Goal: Information Seeking & Learning: Learn about a topic

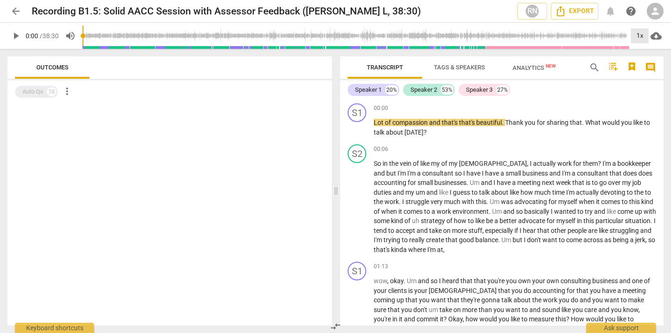
click at [640, 36] on div "1x" at bounding box center [640, 35] width 18 height 15
click at [640, 87] on li "1.5x" at bounding box center [646, 90] width 31 height 18
click at [16, 37] on span "play_arrow" at bounding box center [15, 35] width 11 height 11
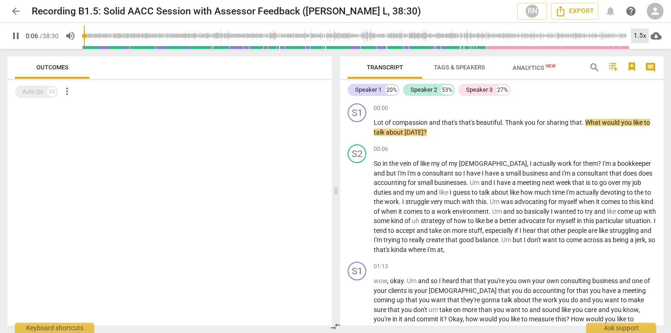
click at [643, 32] on div "1.5x" at bounding box center [640, 35] width 18 height 15
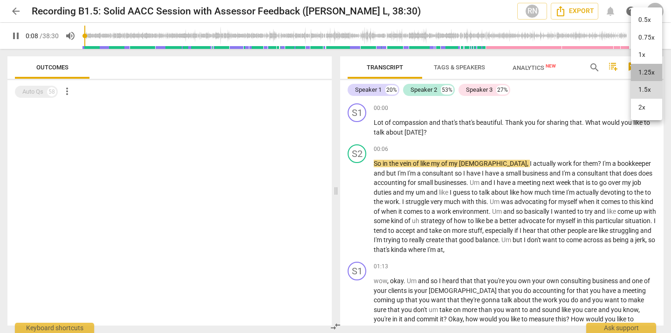
click at [644, 71] on li "1.25x" at bounding box center [646, 73] width 31 height 18
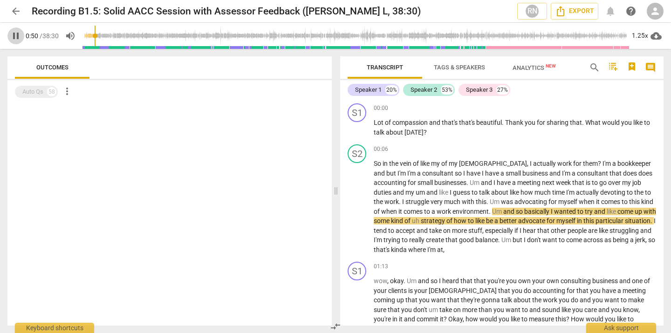
click at [20, 37] on span "pause" at bounding box center [15, 35] width 11 height 11
click at [18, 37] on span "play_arrow" at bounding box center [15, 35] width 11 height 11
click at [18, 37] on span "pause" at bounding box center [15, 35] width 11 height 11
click at [17, 36] on span "play_arrow" at bounding box center [15, 35] width 11 height 11
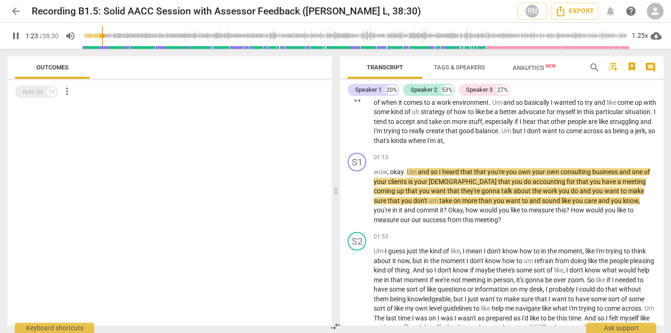
scroll to position [110, 0]
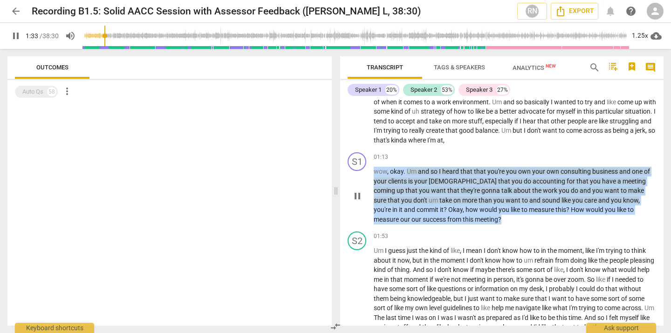
drag, startPoint x: 375, startPoint y: 171, endPoint x: 432, endPoint y: 216, distance: 73.1
click at [432, 216] on p "wow , okay . Um and so I heard that that you're you own your own consulting bus…" at bounding box center [515, 195] width 282 height 57
copy p "wow , okay . Um and so I heard that that you're you own your own consulting bus…"
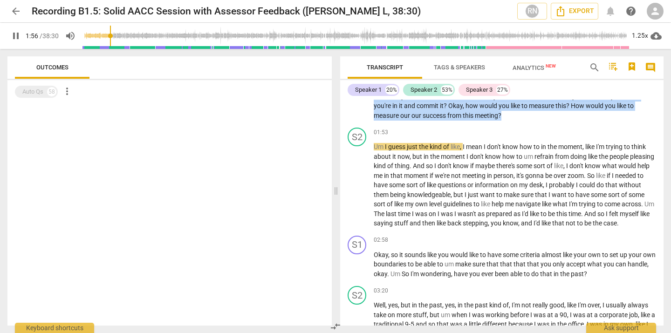
scroll to position [216, 0]
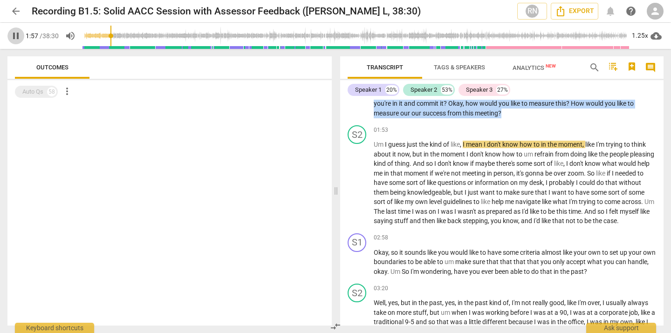
click at [18, 35] on span "pause" at bounding box center [15, 35] width 11 height 11
click at [18, 36] on span "play_arrow" at bounding box center [15, 35] width 11 height 11
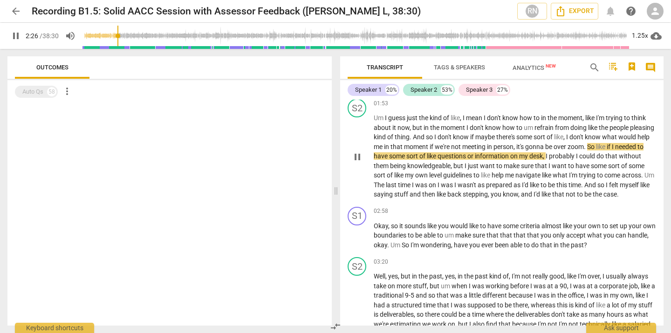
scroll to position [243, 0]
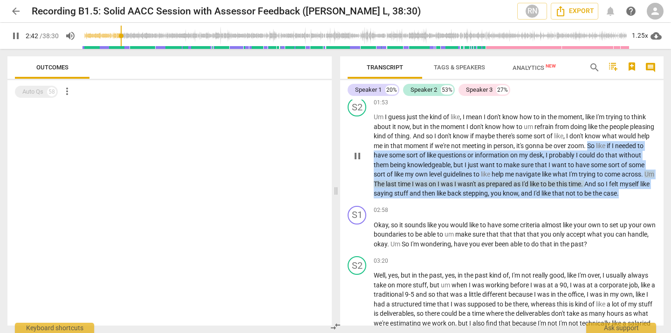
drag, startPoint x: 624, startPoint y: 146, endPoint x: 605, endPoint y: 200, distance: 57.6
click at [605, 199] on p "Um I guess just the kind of like , I mean I don't know how to in the moment , l…" at bounding box center [515, 155] width 282 height 86
copy p "So like if I needed to have some sort of like questions or information on my de…"
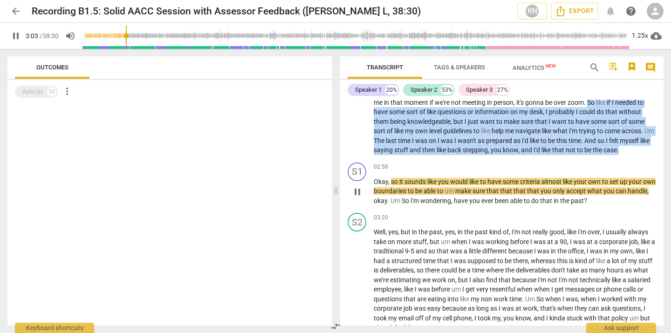
scroll to position [293, 0]
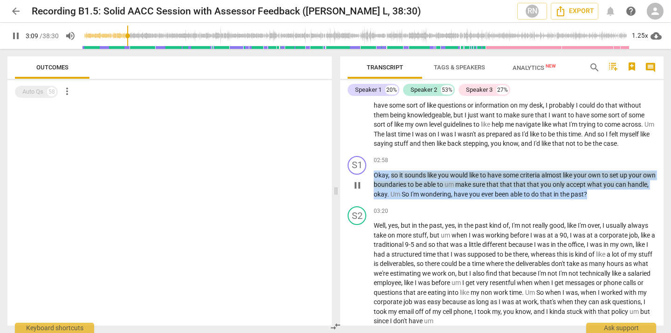
drag, startPoint x: 375, startPoint y: 184, endPoint x: 595, endPoint y: 209, distance: 221.5
click at [595, 203] on div "S1 play_arrow pause 02:58 keyboard_arrow_right Okay , so it sounds like you wou…" at bounding box center [501, 177] width 323 height 51
copy p "Okay , so it sounds like you would like to have some criteria almost like your …"
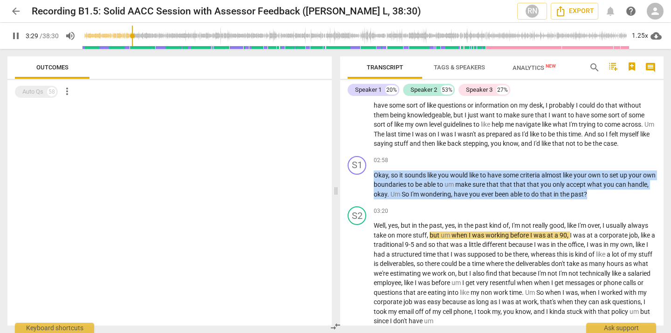
click at [17, 41] on span "pause" at bounding box center [15, 35] width 11 height 11
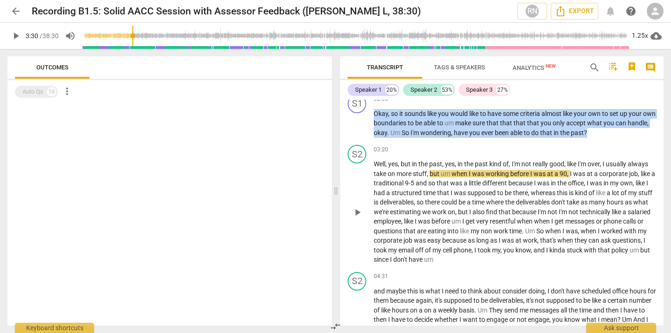
scroll to position [353, 0]
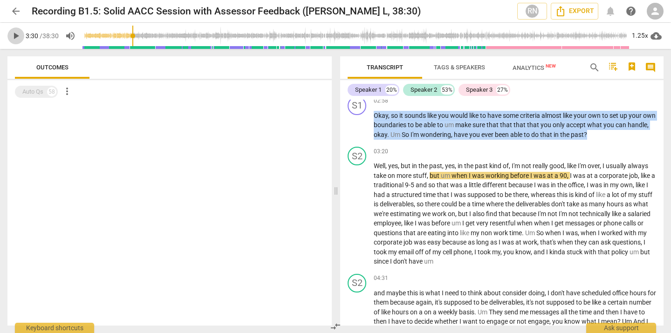
click at [15, 36] on span "play_arrow" at bounding box center [15, 35] width 11 height 11
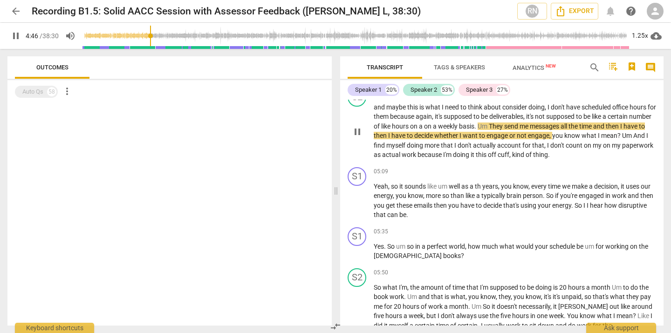
scroll to position [540, 0]
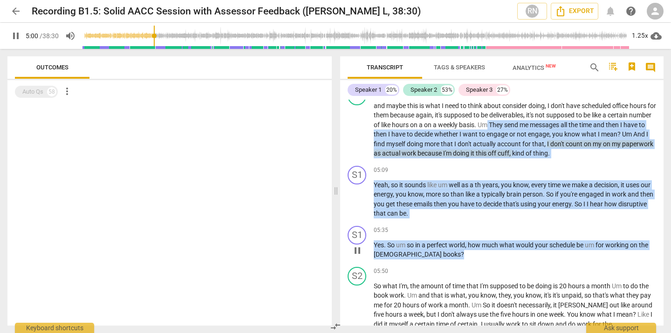
drag, startPoint x: 512, startPoint y: 134, endPoint x: 613, endPoint y: 261, distance: 162.5
click at [613, 261] on div "S1 play_arrow pause 00:00 keyboard_arrow_right Lot of compassion and that's tha…" at bounding box center [501, 213] width 323 height 226
copy div "They send me messages all the time and then I have to then I have to decide whe…"
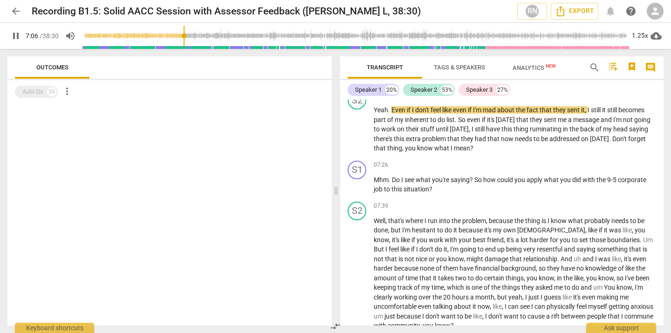
scroll to position [926, 0]
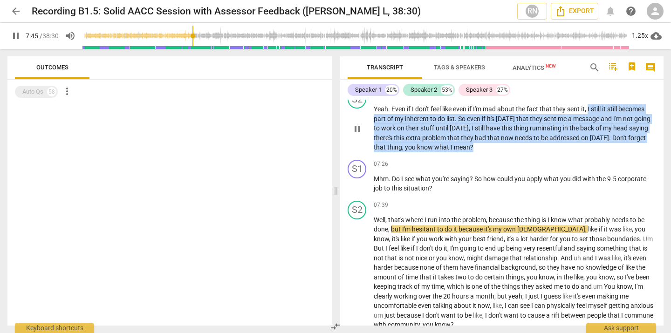
drag, startPoint x: 590, startPoint y: 117, endPoint x: 590, endPoint y: 159, distance: 42.4
click at [590, 152] on p "Yeah . Even if I don't feel like even if I'm mad about the fact that they sent …" at bounding box center [515, 128] width 282 height 48
copy p "I still it still becomes part of my inherent to do list . So even if it's [DATE…"
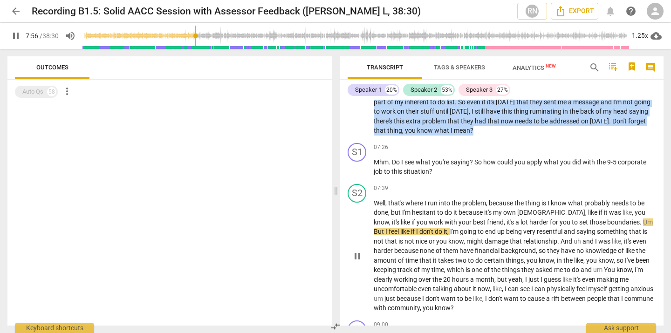
scroll to position [946, 0]
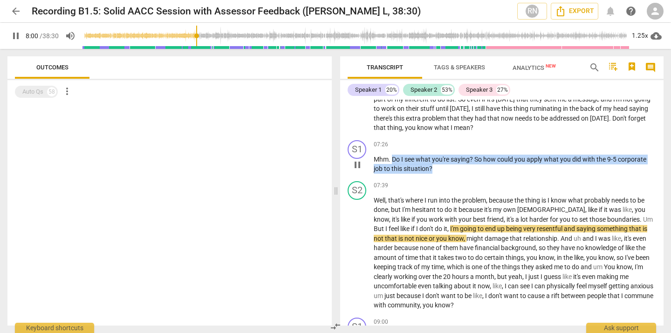
drag, startPoint x: 392, startPoint y: 169, endPoint x: 457, endPoint y: 179, distance: 66.1
click at [457, 174] on p "Mhm . Do I see what you're saying ? So how could you apply what you did with th…" at bounding box center [515, 164] width 282 height 19
copy p "Do I see what you're saying ? So how could you apply what you did with the 9-5 …"
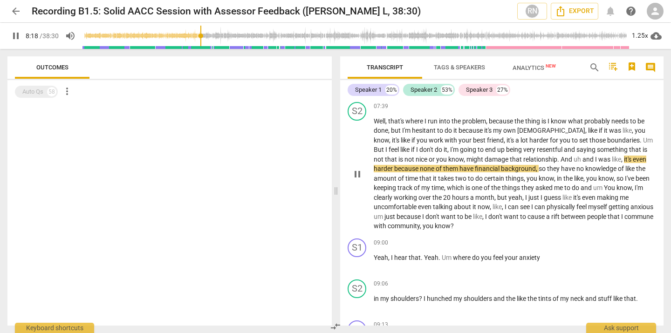
scroll to position [1025, 0]
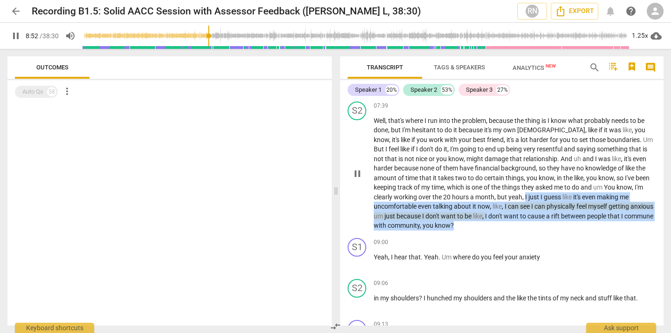
drag, startPoint x: 504, startPoint y: 206, endPoint x: 520, endPoint y: 231, distance: 29.7
click at [520, 231] on p "Well , that's where I run into the problem , because the thing is I know what p…" at bounding box center [515, 173] width 282 height 115
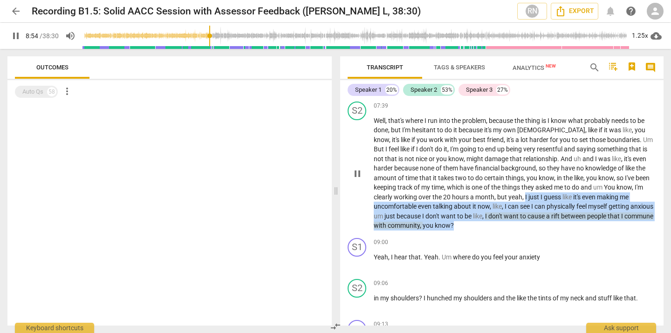
copy p "I just I guess like it's even making me uncomfortable even talking about it now…"
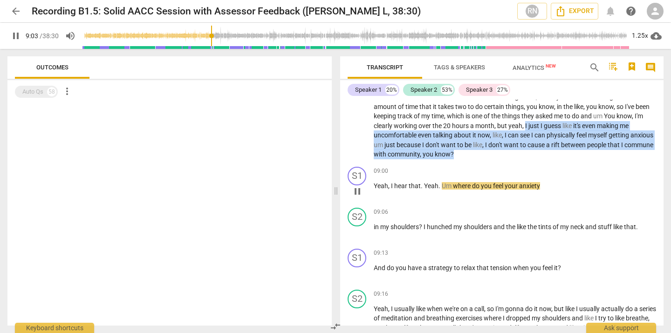
scroll to position [1097, 0]
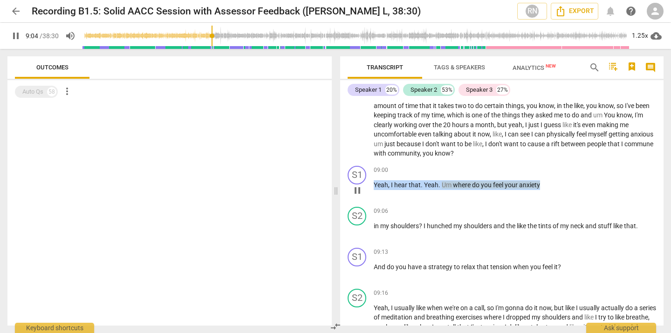
drag, startPoint x: 375, startPoint y: 195, endPoint x: 590, endPoint y: 202, distance: 215.4
click at [590, 199] on div "09:00 keyboard_arrow_right Yeah , I hear that . Yeah . Um where do you feel you…" at bounding box center [515, 183] width 282 height 34
copy p "Yeah , I hear that . Yeah . Um where do you feel your anxiety"
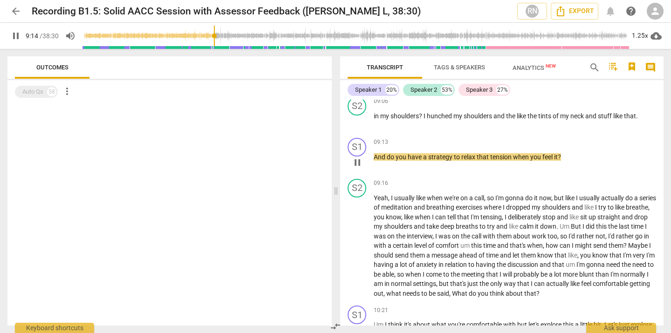
scroll to position [1209, 0]
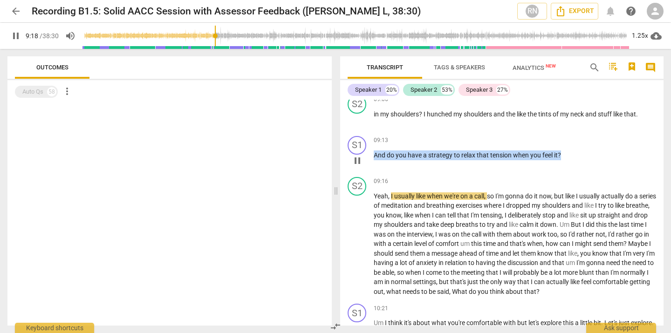
drag, startPoint x: 375, startPoint y: 164, endPoint x: 569, endPoint y: 164, distance: 194.8
click at [569, 160] on p "And do you have a strategy to relax that tension when you feel it ?" at bounding box center [515, 156] width 282 height 10
click at [502, 129] on div "09:06 keyboard_arrow_right in my shoulders ? I hunched my shoulders and the lik…" at bounding box center [515, 112] width 282 height 34
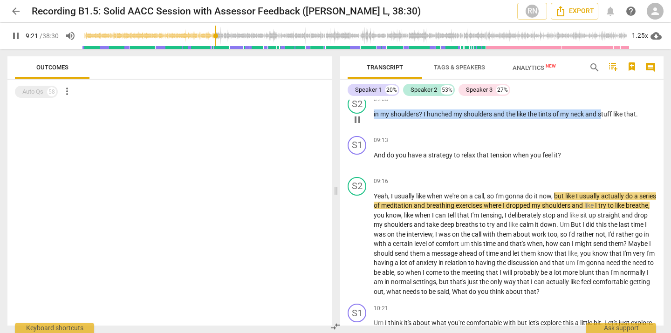
drag, startPoint x: 374, startPoint y: 122, endPoint x: 604, endPoint y: 123, distance: 229.8
click at [604, 119] on p "in my shoulders ? I hunched my shoulders and the like the tints of my neck and …" at bounding box center [515, 115] width 282 height 10
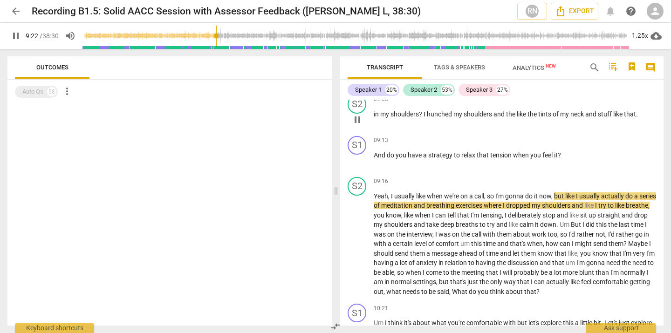
click at [568, 129] on div "09:06 keyboard_arrow_right in my shoulders ? I hunched my shoulders and the lik…" at bounding box center [515, 112] width 282 height 34
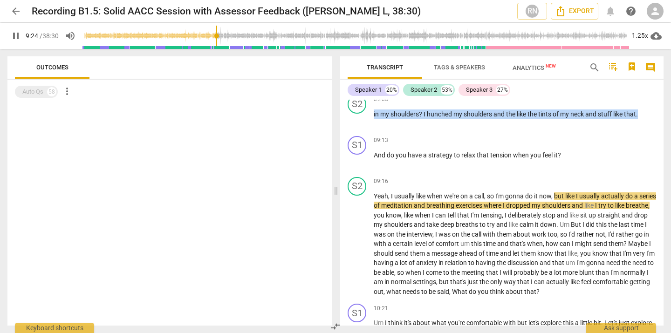
drag, startPoint x: 374, startPoint y: 123, endPoint x: 661, endPoint y: 125, distance: 287.1
click at [661, 126] on div "S1 play_arrow pause 00:00 keyboard_arrow_right Lot of compassion and that's tha…" at bounding box center [501, 213] width 323 height 226
copy p "in my shoulders ? I hunched my shoulders and the like the tints of my neck and …"
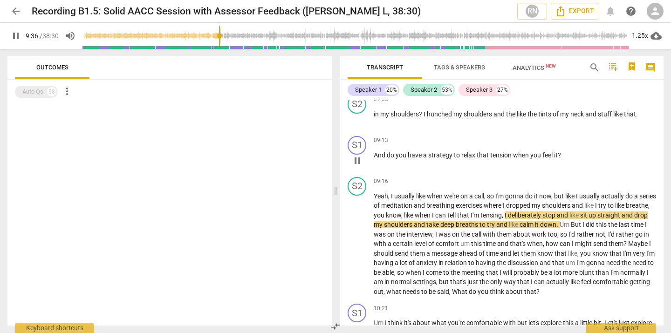
drag, startPoint x: 376, startPoint y: 165, endPoint x: 579, endPoint y: 166, distance: 203.2
click at [596, 160] on p "And do you have a strategy to relax that tension when you feel it ?" at bounding box center [515, 156] width 282 height 10
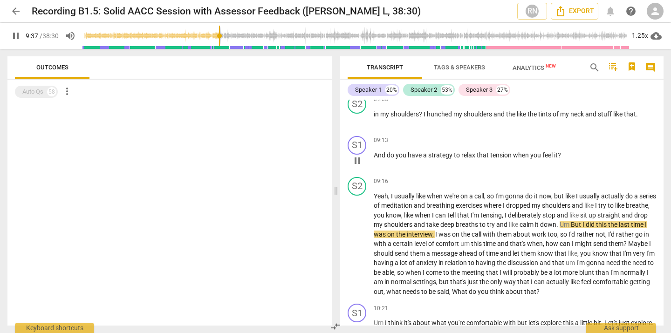
click at [492, 159] on span "tension" at bounding box center [501, 154] width 23 height 7
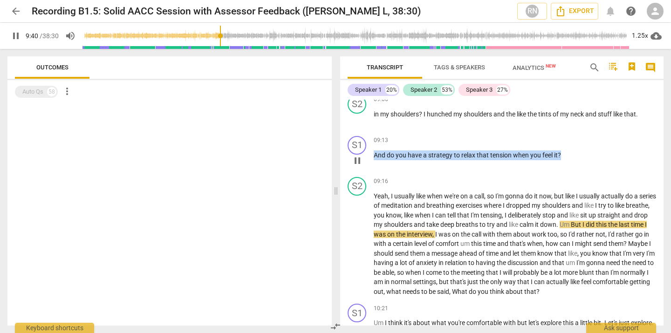
drag, startPoint x: 375, startPoint y: 163, endPoint x: 566, endPoint y: 165, distance: 191.1
click at [566, 160] on p "And do you have a strategy to relax that tension when you feel it ?" at bounding box center [515, 156] width 282 height 10
copy p "And do you have a strategy to relax that tension when you feel it ?"
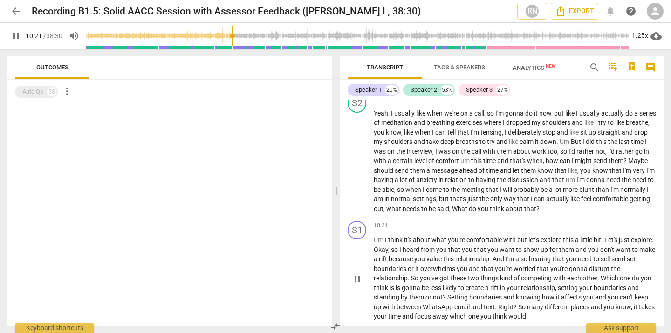
scroll to position [1294, 0]
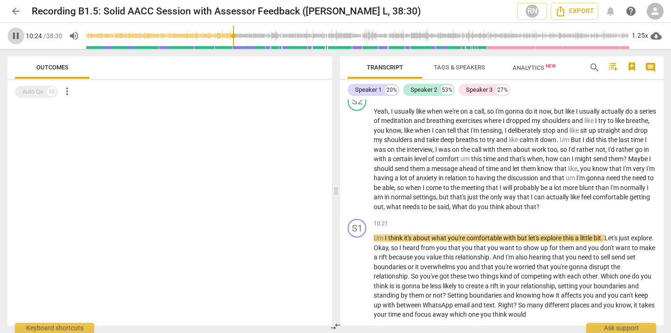
click at [16, 38] on span "pause" at bounding box center [15, 35] width 11 height 11
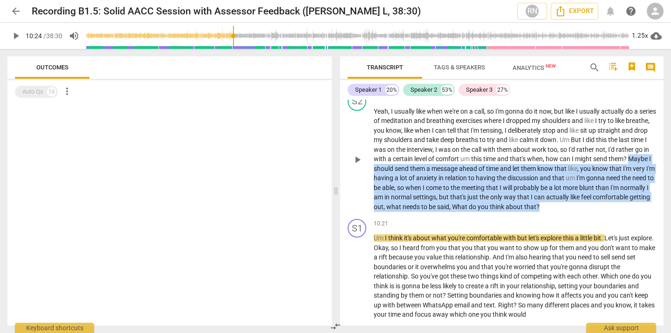
drag, startPoint x: 394, startPoint y: 176, endPoint x: 617, endPoint y: 222, distance: 227.0
click at [617, 216] on div "S2 play_arrow pause 09:16 keyboard_arrow_right Yeah , I usually like when we're…" at bounding box center [501, 152] width 323 height 127
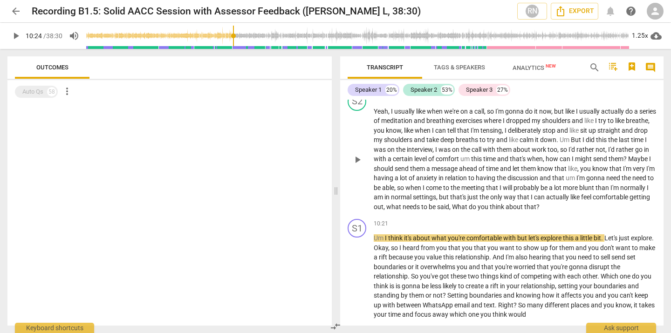
click at [549, 216] on div "S2 play_arrow pause 09:16 keyboard_arrow_right Yeah , I usually like when we're…" at bounding box center [501, 152] width 323 height 127
click at [17, 36] on span "play_arrow" at bounding box center [15, 35] width 11 height 11
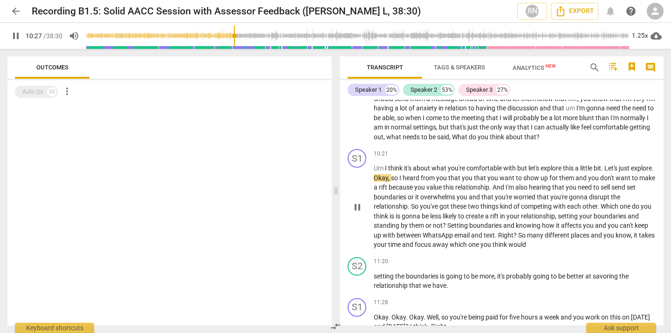
scroll to position [1366, 0]
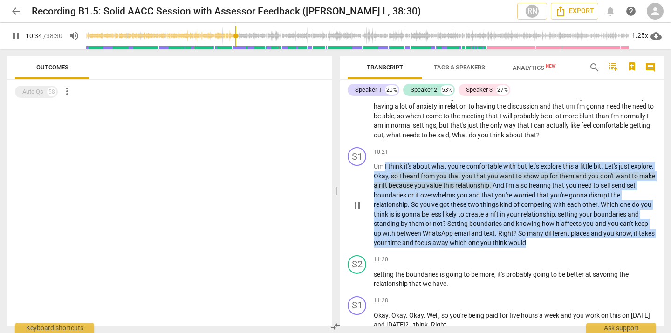
drag, startPoint x: 386, startPoint y: 175, endPoint x: 571, endPoint y: 249, distance: 199.3
click at [571, 248] on p "Um I think it's about what you're comfortable with but let's explore this a lit…" at bounding box center [515, 205] width 282 height 86
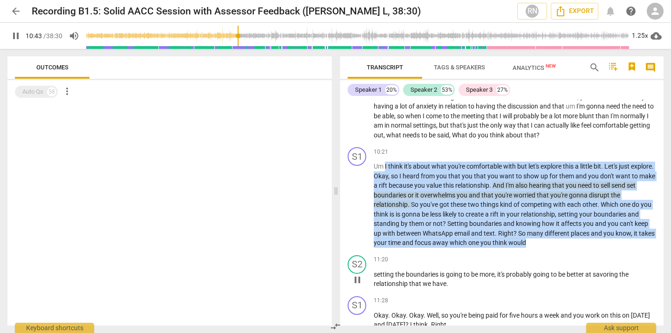
click at [529, 265] on div "11:20 keyboard_arrow_right" at bounding box center [515, 259] width 282 height 9
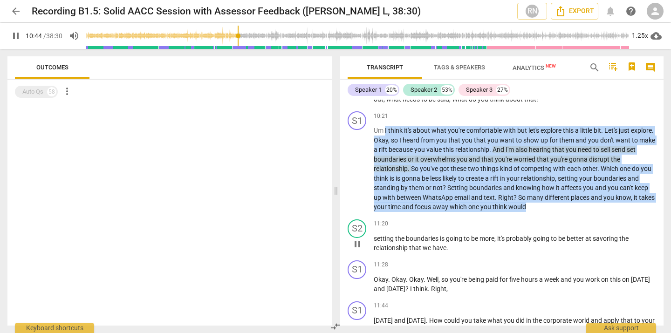
scroll to position [1403, 0]
click at [427, 120] on div "10:21 keyboard_arrow_right" at bounding box center [515, 114] width 282 height 9
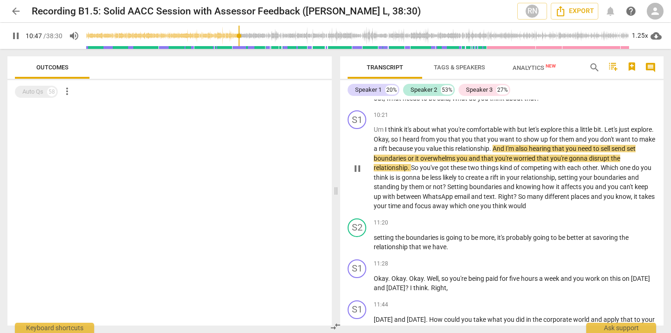
click at [414, 152] on span "because" at bounding box center [402, 148] width 26 height 7
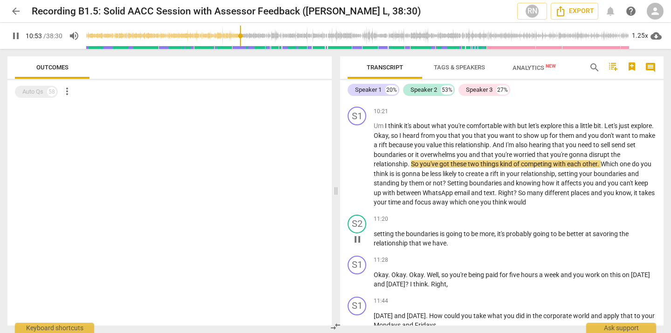
scroll to position [1399, 0]
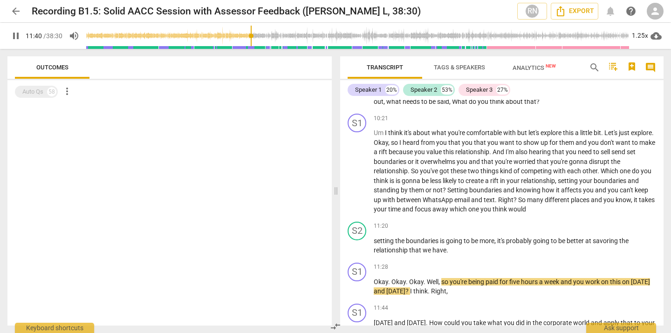
click at [13, 35] on span "pause" at bounding box center [15, 35] width 11 height 11
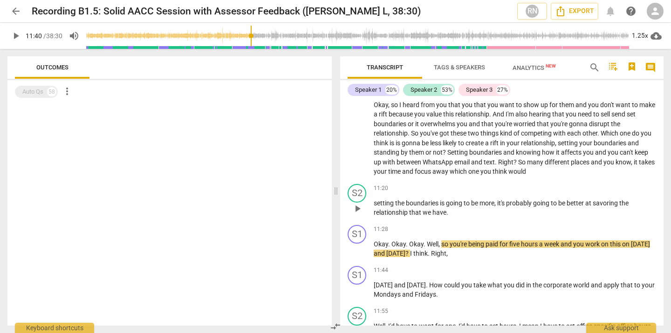
scroll to position [1439, 0]
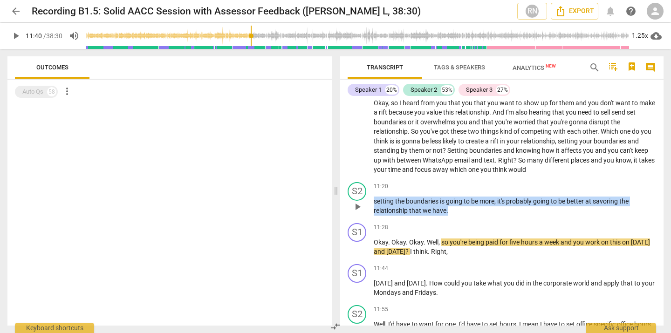
drag, startPoint x: 449, startPoint y: 221, endPoint x: 374, endPoint y: 208, distance: 76.5
click at [374, 208] on p "setting the boundaries is going to be more , it's probably going to be better a…" at bounding box center [515, 206] width 282 height 19
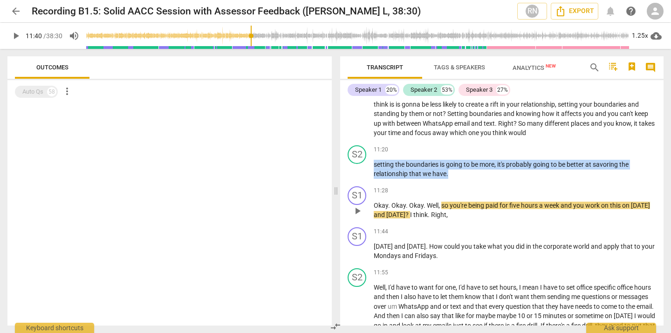
scroll to position [1480, 0]
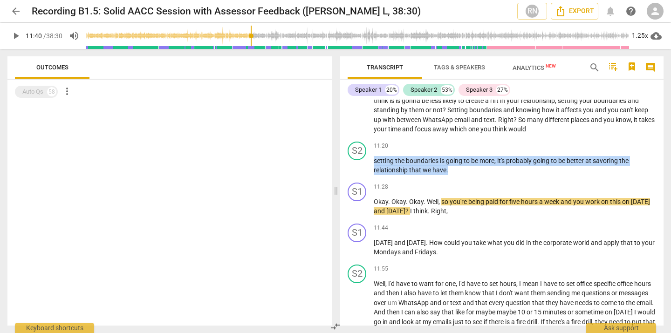
click at [14, 37] on span "play_arrow" at bounding box center [15, 35] width 11 height 11
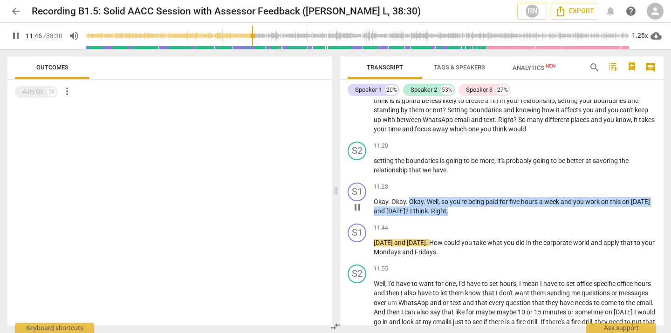
drag, startPoint x: 408, startPoint y: 211, endPoint x: 513, endPoint y: 227, distance: 106.6
click at [513, 220] on div "S1 play_arrow pause 11:28 keyboard_arrow_right Okay . Okay . Okay . Well , so y…" at bounding box center [501, 199] width 323 height 41
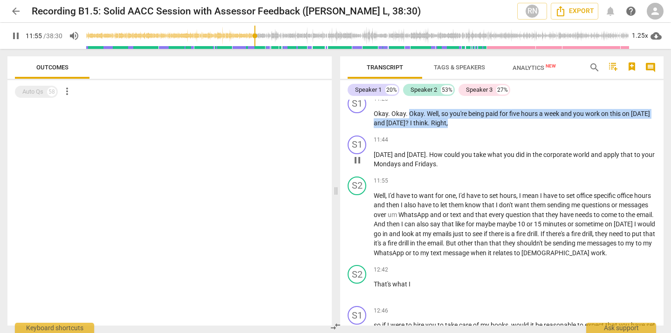
scroll to position [1568, 0]
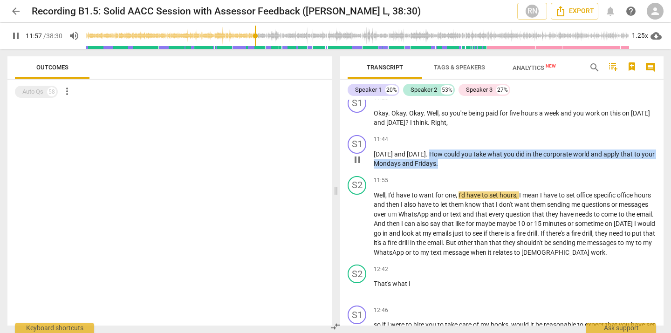
drag, startPoint x: 430, startPoint y: 162, endPoint x: 490, endPoint y: 179, distance: 62.7
click at [490, 172] on div "S1 play_arrow pause 11:44 keyboard_arrow_right [DATE] and [DATE] . How could yo…" at bounding box center [501, 151] width 323 height 41
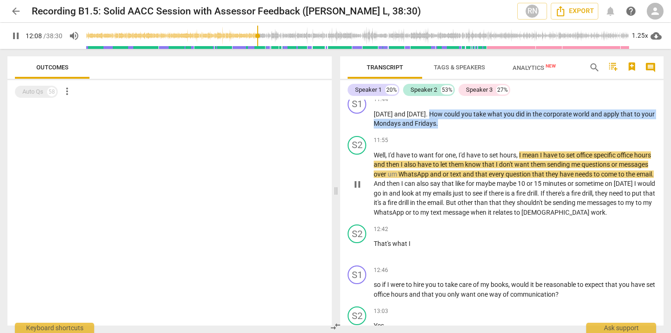
scroll to position [1610, 0]
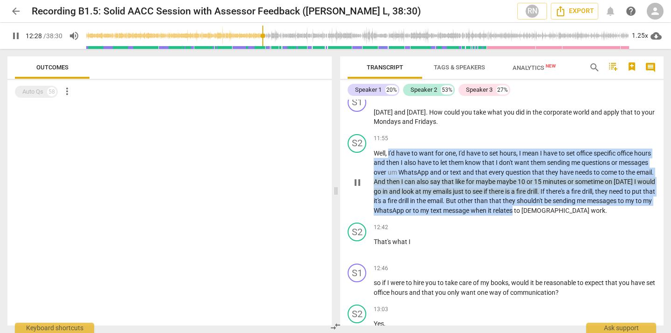
drag, startPoint x: 389, startPoint y: 162, endPoint x: 592, endPoint y: 221, distance: 211.5
click at [592, 216] on p "Well , I'd have to want for one , I'd have to set hours , I mean I have to set …" at bounding box center [515, 182] width 282 height 67
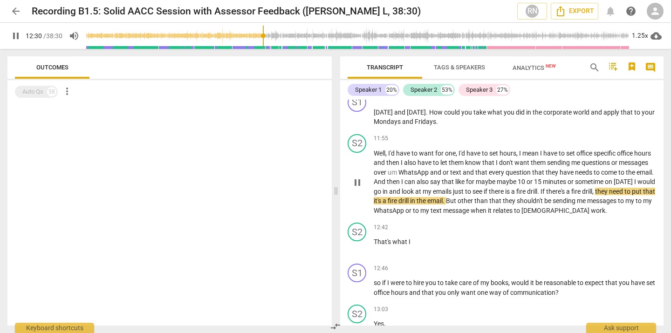
click at [591, 219] on div "S2 play_arrow pause 11:55 keyboard_arrow_right Well , I'd have to want for one …" at bounding box center [501, 174] width 323 height 89
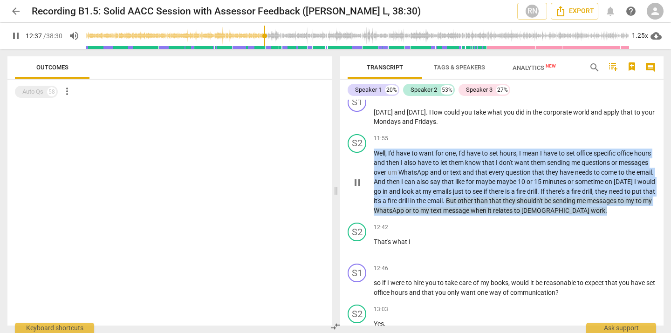
drag, startPoint x: 375, startPoint y: 161, endPoint x: 643, endPoint y: 220, distance: 274.9
click at [643, 216] on p "Well , I'd have to want for one , I'd have to set hours , I mean I have to set …" at bounding box center [515, 182] width 282 height 67
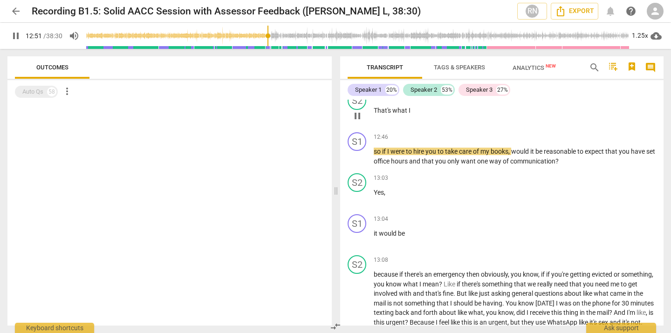
scroll to position [1745, 0]
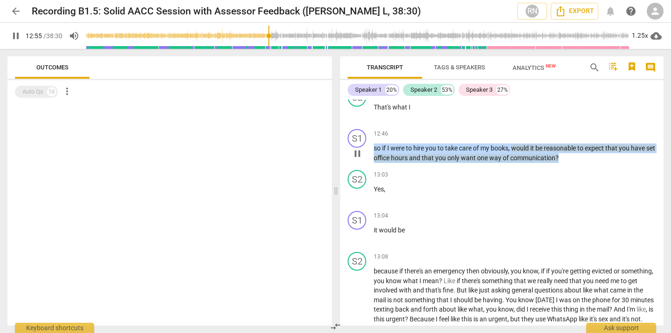
drag, startPoint x: 374, startPoint y: 157, endPoint x: 586, endPoint y: 170, distance: 212.4
click at [586, 163] on p "so if I were to hire you to take care of my books , would it be reasonable to e…" at bounding box center [515, 153] width 282 height 19
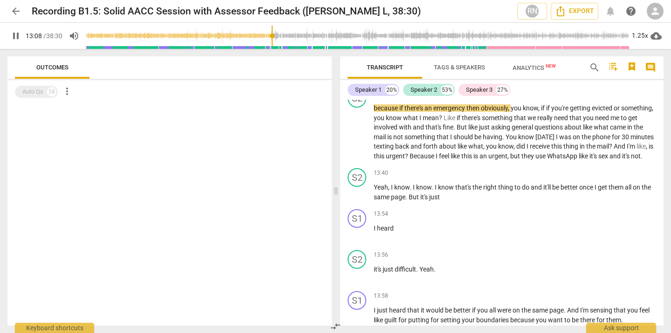
scroll to position [1907, 0]
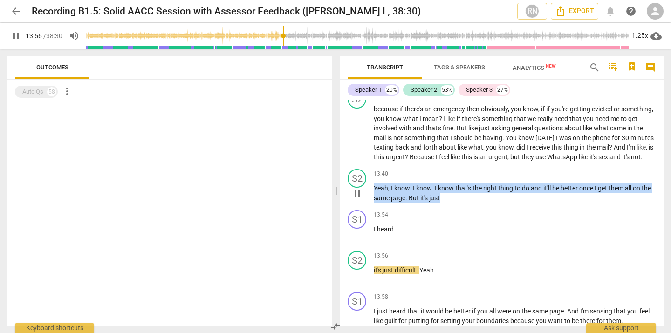
drag, startPoint x: 374, startPoint y: 206, endPoint x: 469, endPoint y: 220, distance: 96.2
click at [469, 203] on p "Yeah , I know . I know . I know that's the right thing to do and it'll be bette…" at bounding box center [515, 193] width 282 height 19
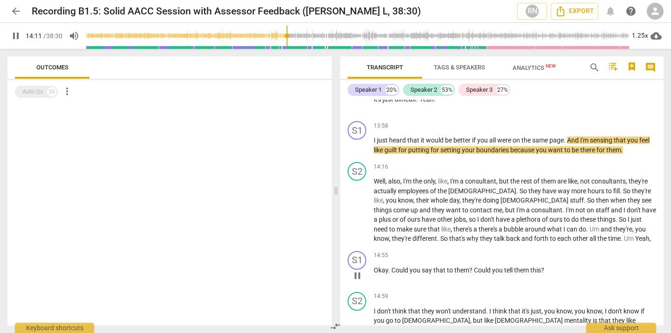
scroll to position [2075, 0]
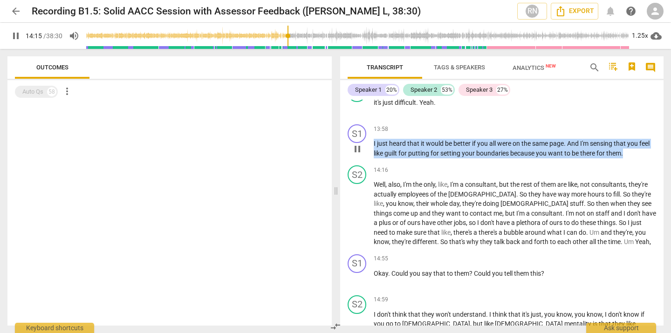
drag, startPoint x: 374, startPoint y: 164, endPoint x: 650, endPoint y: 174, distance: 276.1
click at [650, 158] on p "I just heard that it would be better if you all were on the same page . And I'm…" at bounding box center [515, 148] width 282 height 19
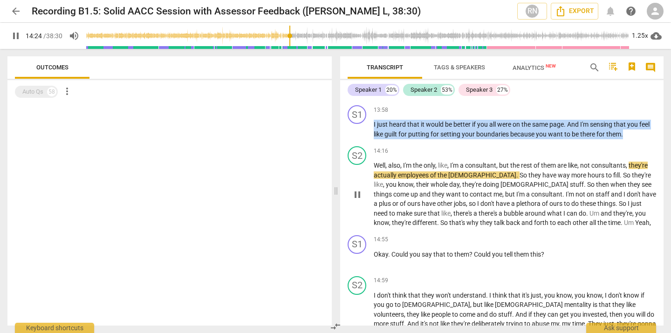
scroll to position [2101, 0]
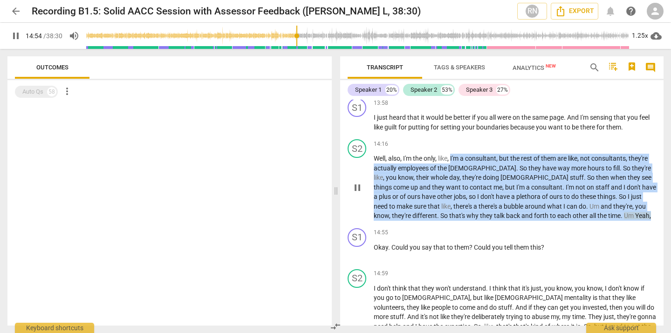
drag, startPoint x: 452, startPoint y: 176, endPoint x: 585, endPoint y: 236, distance: 145.6
click at [585, 221] on p "Well , also , I'm the only , like , I'm a consultant , but the rest of them are…" at bounding box center [515, 187] width 282 height 67
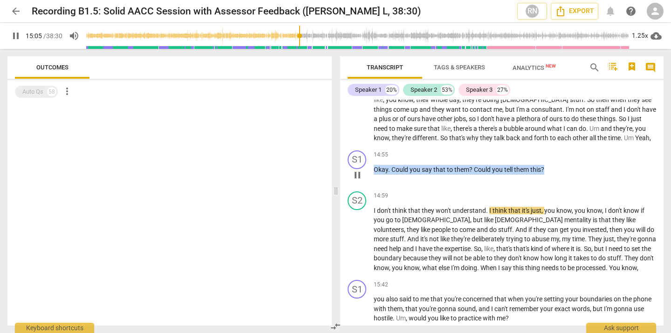
drag, startPoint x: 375, startPoint y: 190, endPoint x: 567, endPoint y: 190, distance: 192.0
click at [567, 175] on p "Okay . Could you say that to them ? Could you tell them this ?" at bounding box center [515, 170] width 282 height 10
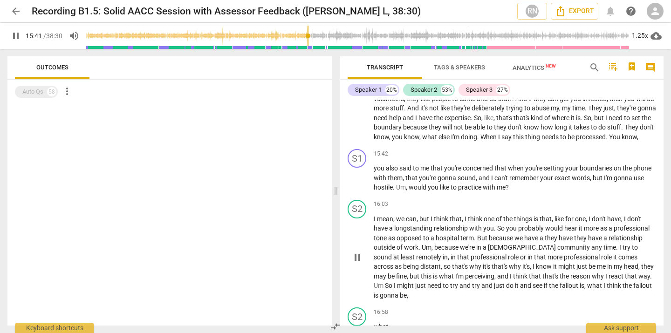
scroll to position [2313, 0]
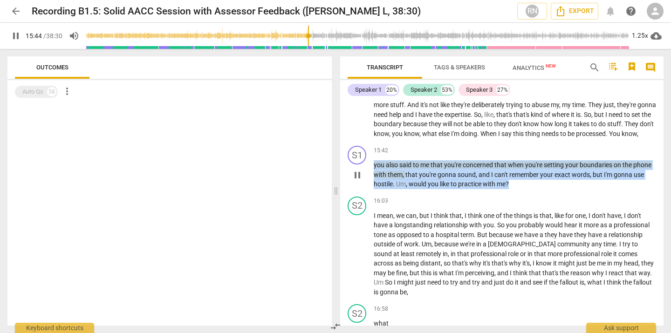
drag, startPoint x: 374, startPoint y: 184, endPoint x: 571, endPoint y: 207, distance: 198.0
click at [571, 189] on p "you also said to me that you're concerned that when you're setting your boundar…" at bounding box center [515, 174] width 282 height 29
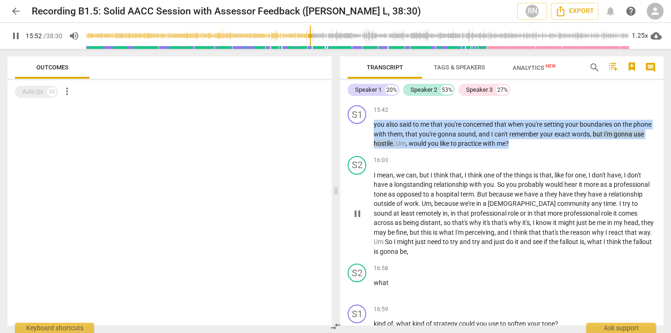
scroll to position [2356, 0]
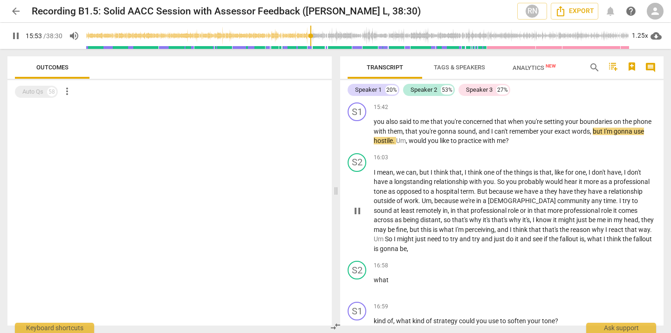
click at [453, 205] on span "because" at bounding box center [447, 200] width 26 height 7
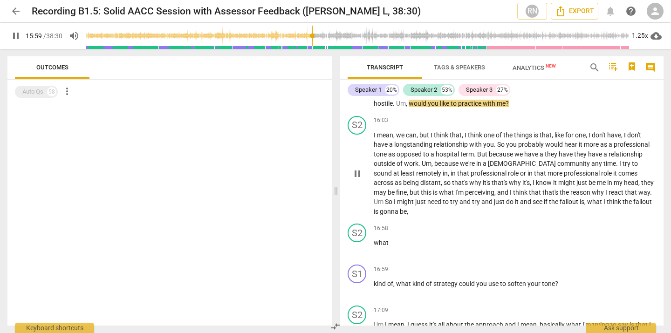
scroll to position [2391, 0]
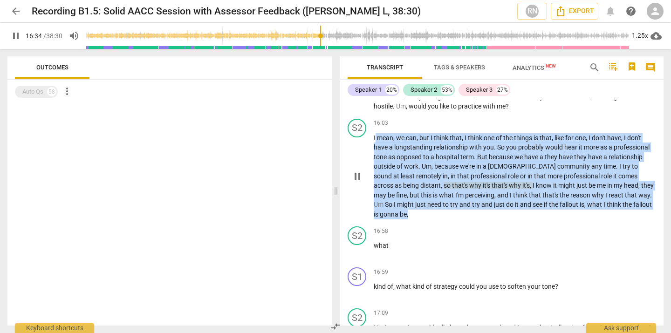
drag, startPoint x: 375, startPoint y: 155, endPoint x: 424, endPoint y: 232, distance: 91.4
click at [424, 219] on p "I mean , we can , but I think that , I think one of the things is that , like f…" at bounding box center [515, 176] width 282 height 86
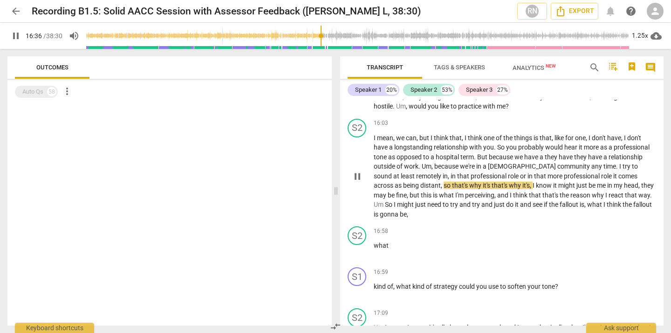
click at [372, 154] on div "S2 play_arrow pause" at bounding box center [361, 169] width 26 height 101
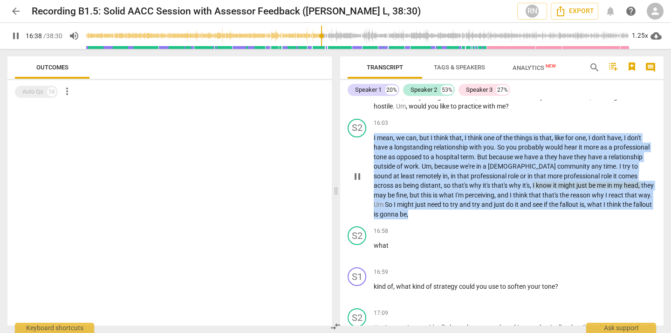
drag, startPoint x: 374, startPoint y: 156, endPoint x: 422, endPoint y: 239, distance: 95.8
click at [422, 223] on div "S2 play_arrow pause 16:03 keyboard_arrow_right I mean , we can , but I think th…" at bounding box center [501, 169] width 323 height 108
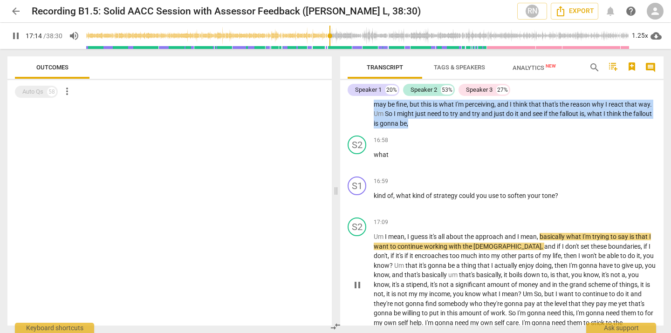
scroll to position [2481, 0]
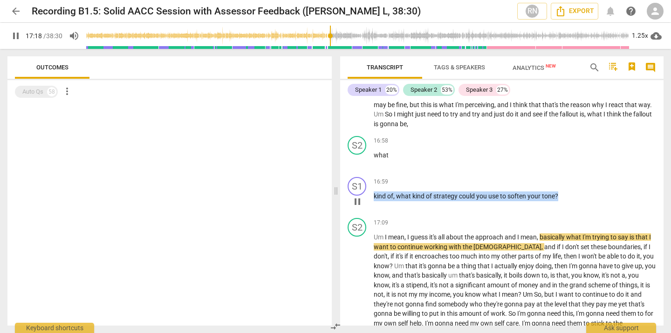
drag, startPoint x: 375, startPoint y: 214, endPoint x: 569, endPoint y: 213, distance: 194.3
click at [569, 201] on p "kind of , what kind of strategy could you use to soften your tone ?" at bounding box center [515, 197] width 282 height 10
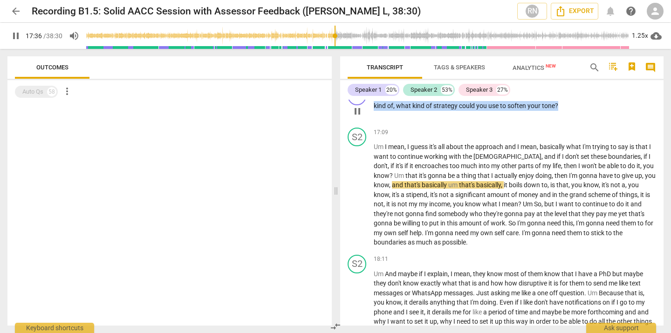
scroll to position [2572, 0]
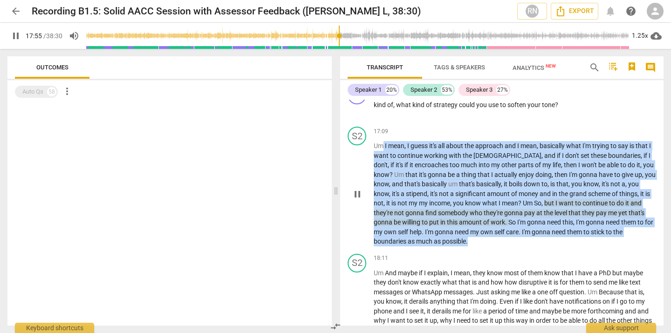
drag, startPoint x: 383, startPoint y: 162, endPoint x: 513, endPoint y: 256, distance: 159.9
click at [513, 247] on p "Um I mean , I guess it's all about the approach and I mean , basically what I'm…" at bounding box center [515, 193] width 282 height 105
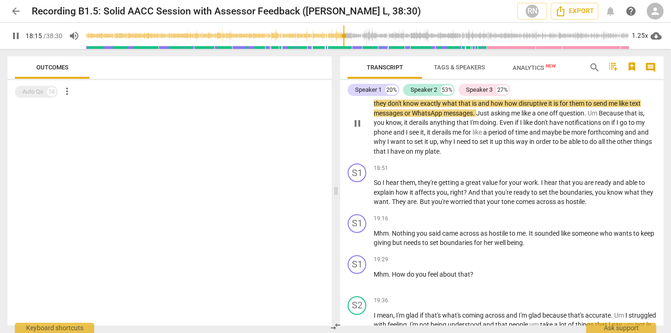
scroll to position [2752, 0]
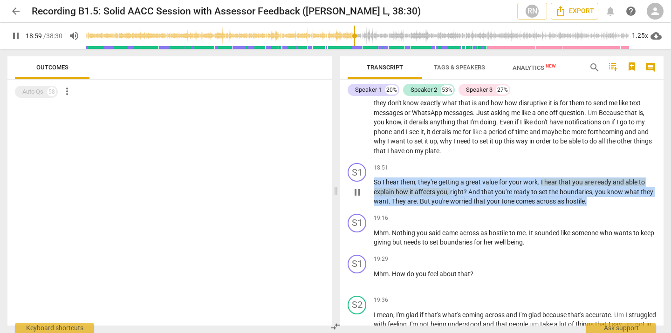
drag, startPoint x: 375, startPoint y: 202, endPoint x: 603, endPoint y: 221, distance: 229.1
click at [603, 206] on p "So I hear them , they're getting a great value for your work . I hear that you …" at bounding box center [515, 192] width 282 height 29
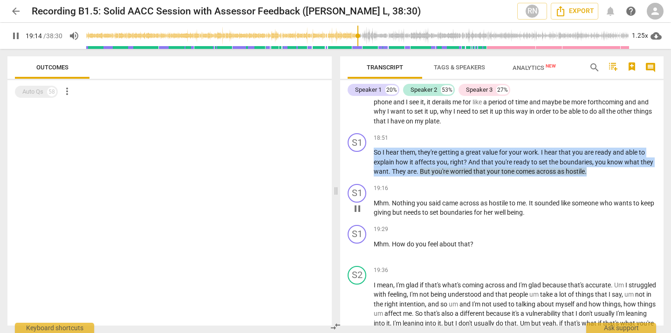
scroll to position [2784, 0]
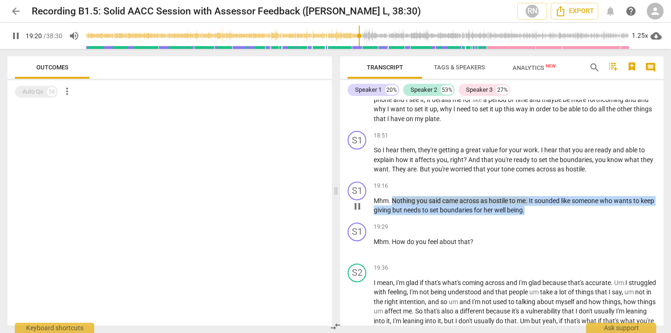
drag, startPoint x: 393, startPoint y: 220, endPoint x: 567, endPoint y: 227, distance: 173.9
click at [567, 215] on p "Mhm . Nothing you said came across as hostile to me . It sounded like someone w…" at bounding box center [515, 205] width 282 height 19
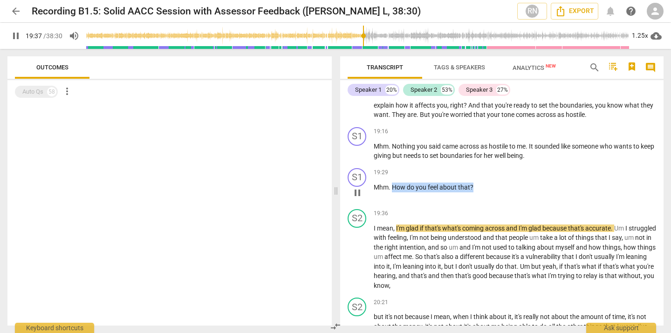
drag, startPoint x: 392, startPoint y: 206, endPoint x: 489, endPoint y: 206, distance: 96.9
click at [489, 192] on p "Mhm . How do you feel about that ?" at bounding box center [515, 188] width 282 height 10
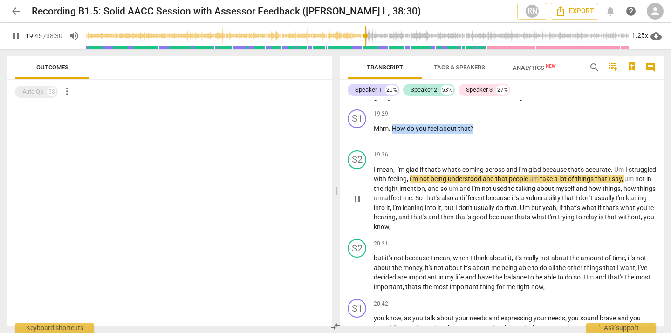
scroll to position [2902, 0]
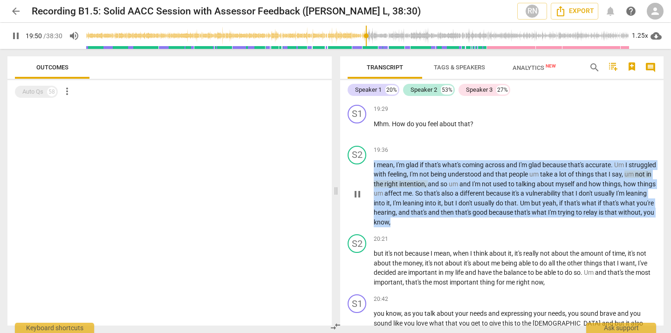
drag, startPoint x: 373, startPoint y: 185, endPoint x: 494, endPoint y: 246, distance: 135.1
click at [494, 231] on div "S2 play_arrow pause 19:36 keyboard_arrow_right I mean , I'm glad if that's what…" at bounding box center [501, 186] width 323 height 89
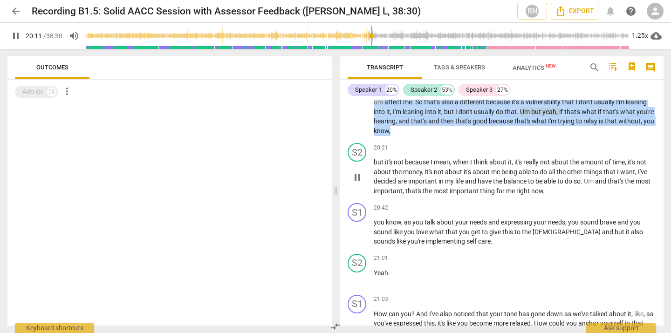
scroll to position [2996, 0]
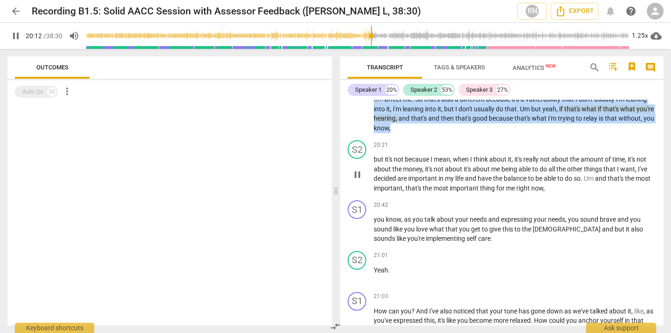
click at [489, 150] on div "20:21 keyboard_arrow_right" at bounding box center [515, 144] width 282 height 9
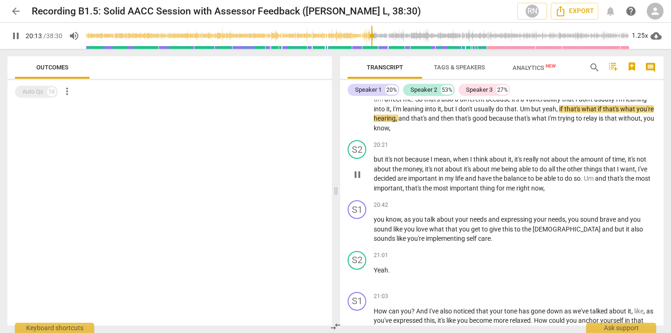
click at [475, 197] on div "S2 play_arrow pause 20:21 keyboard_arrow_right but it's not because I mean , wh…" at bounding box center [501, 167] width 323 height 60
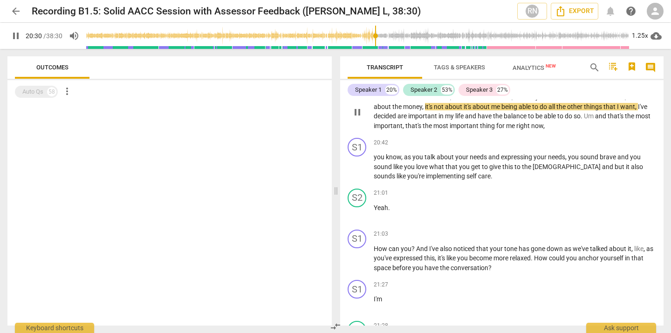
scroll to position [3059, 0]
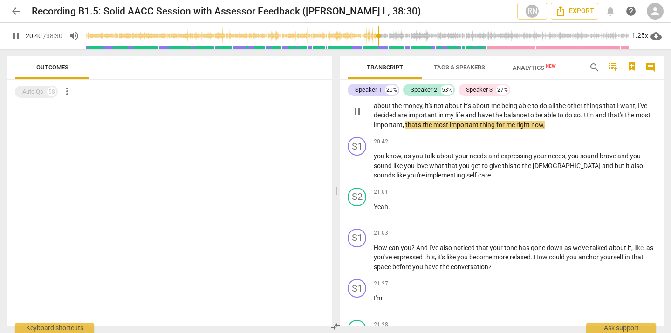
drag, startPoint x: 514, startPoint y: 115, endPoint x: 587, endPoint y: 149, distance: 80.3
click at [587, 133] on div "S2 play_arrow pause 20:21 keyboard_arrow_right but it's not because I mean , wh…" at bounding box center [501, 103] width 323 height 60
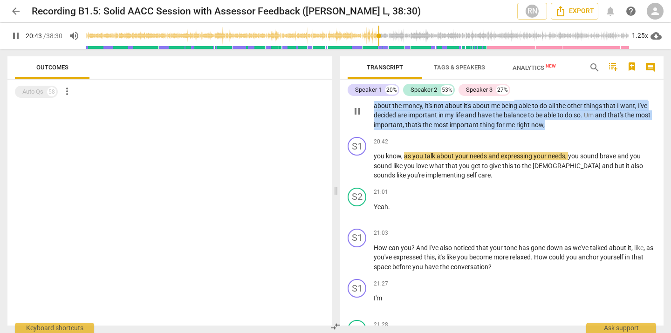
drag, startPoint x: 515, startPoint y: 115, endPoint x: 601, endPoint y: 144, distance: 90.0
click at [601, 130] on p "but it's not because I mean , when I think about it , it's really not about the…" at bounding box center [515, 110] width 282 height 38
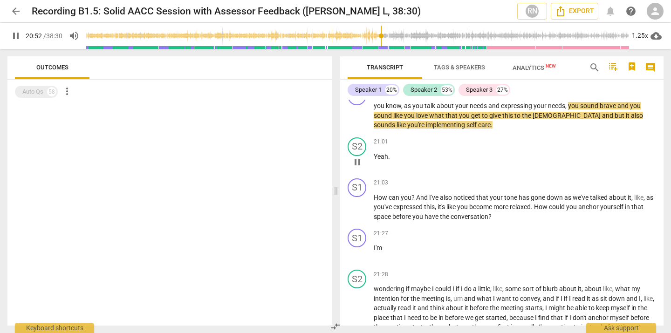
scroll to position [3110, 0]
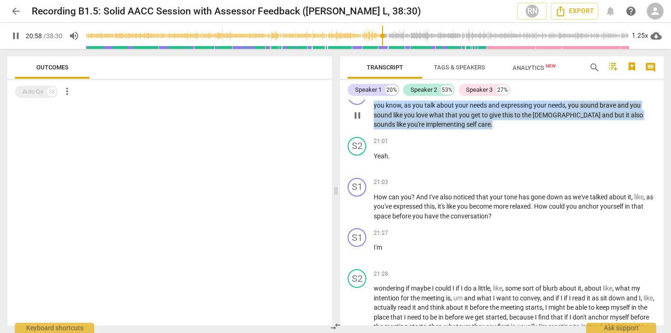
drag, startPoint x: 374, startPoint y: 124, endPoint x: 470, endPoint y: 145, distance: 98.4
click at [471, 130] on p "you know , as you talk about your needs and expressing your needs , you sound b…" at bounding box center [515, 115] width 282 height 29
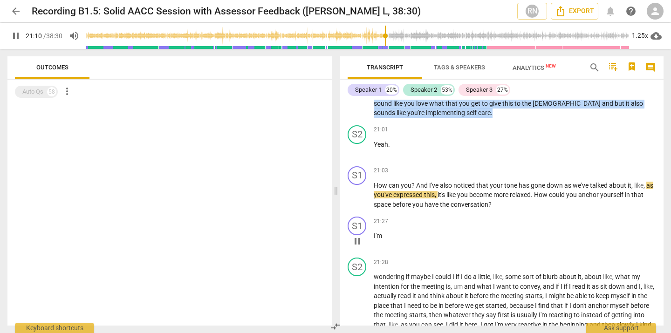
scroll to position [3151, 0]
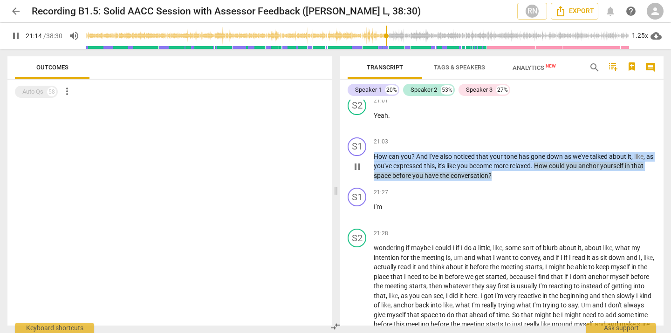
drag, startPoint x: 375, startPoint y: 176, endPoint x: 511, endPoint y: 196, distance: 137.5
click at [511, 181] on p "How can you ? And I've also noticed that your tone has gone down as we've talke…" at bounding box center [515, 166] width 282 height 29
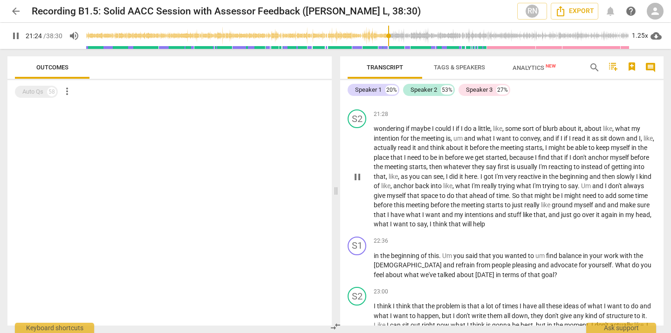
scroll to position [3273, 0]
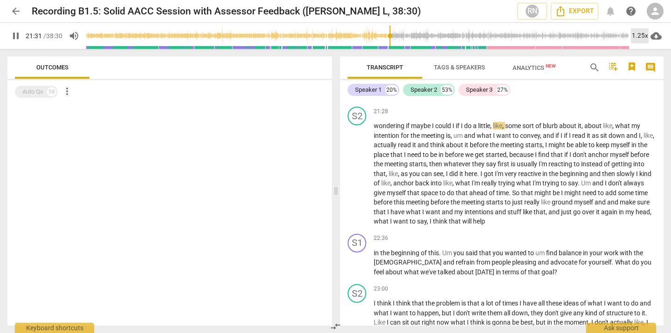
click at [640, 34] on div "1.25x" at bounding box center [640, 35] width 18 height 15
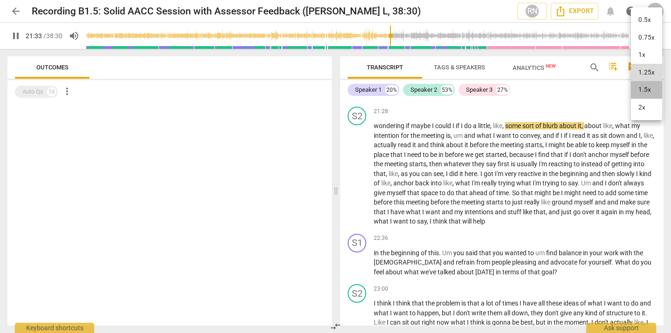
click at [648, 91] on li "1.5x" at bounding box center [646, 90] width 31 height 18
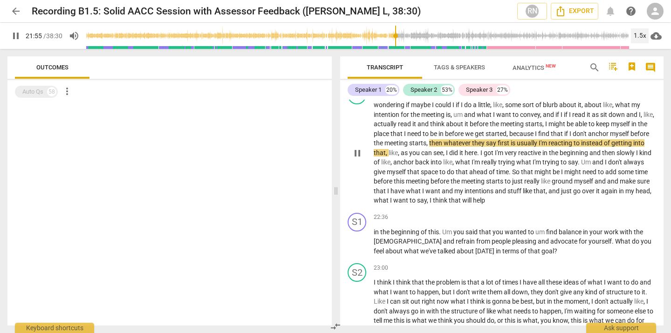
scroll to position [3302, 0]
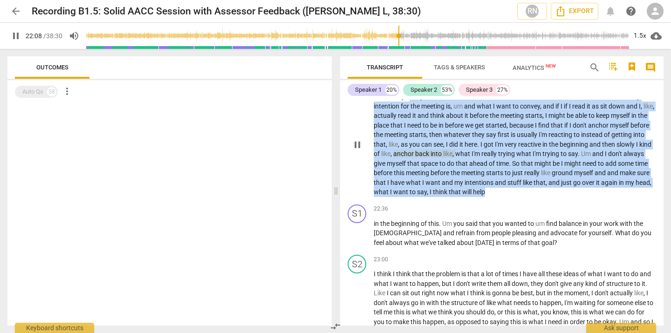
drag, startPoint x: 410, startPoint y: 115, endPoint x: 559, endPoint y: 209, distance: 176.1
click at [559, 197] on p "wondering if maybe I could I if I do a little , like , some sort of blurb about…" at bounding box center [515, 144] width 282 height 105
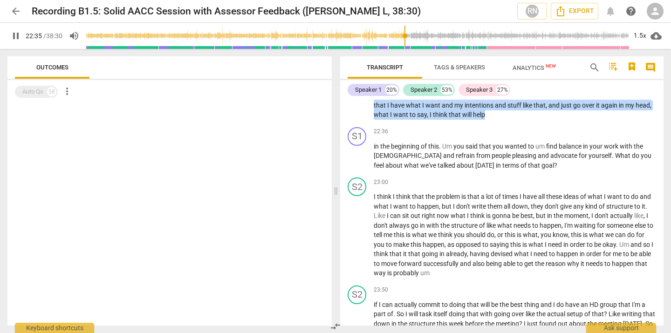
scroll to position [3387, 0]
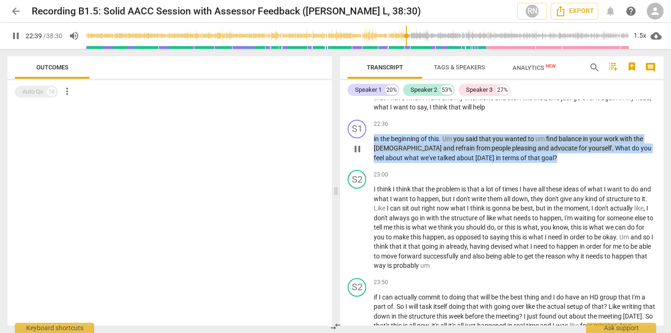
drag, startPoint x: 374, startPoint y: 158, endPoint x: 511, endPoint y: 179, distance: 139.1
click at [511, 163] on p "in the beginning of this . Um you said that you wanted to um find balance in yo…" at bounding box center [515, 148] width 282 height 29
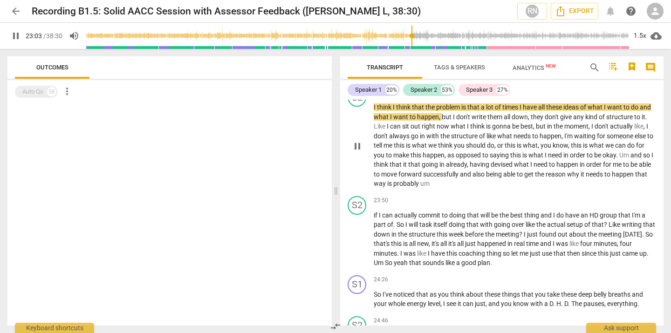
scroll to position [3470, 0]
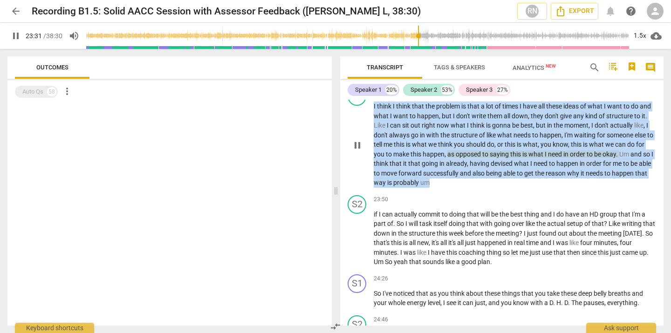
drag, startPoint x: 374, startPoint y: 124, endPoint x: 516, endPoint y: 204, distance: 162.5
click at [516, 188] on p "I think I think that the problem is that a lot of times I have all these ideas …" at bounding box center [515, 145] width 282 height 86
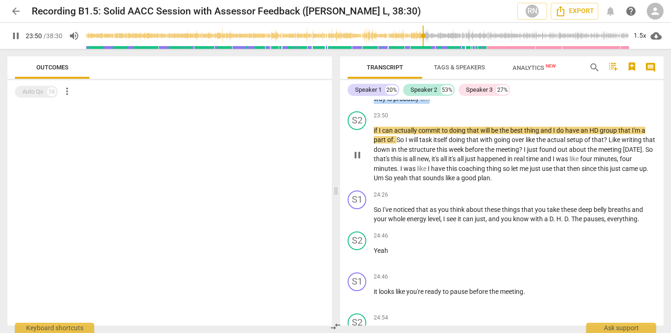
scroll to position [3559, 0]
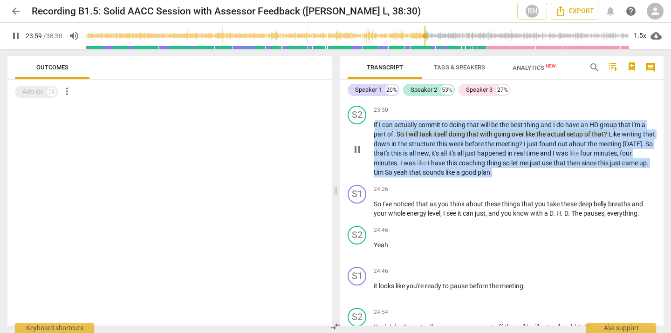
drag, startPoint x: 375, startPoint y: 141, endPoint x: 545, endPoint y: 186, distance: 176.3
click at [545, 178] on p "if I can actually commit to doing that will be the best thing and I do have an …" at bounding box center [515, 148] width 282 height 57
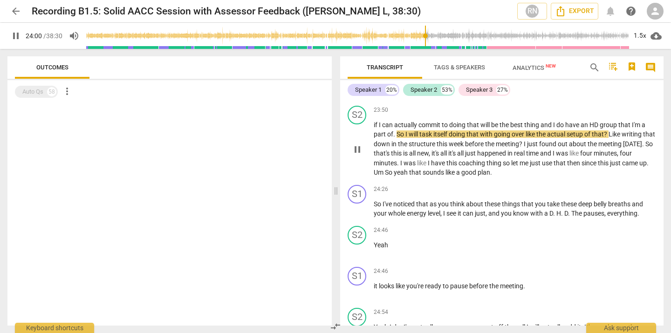
click at [371, 142] on div "S2 play_arrow pause" at bounding box center [361, 142] width 26 height 72
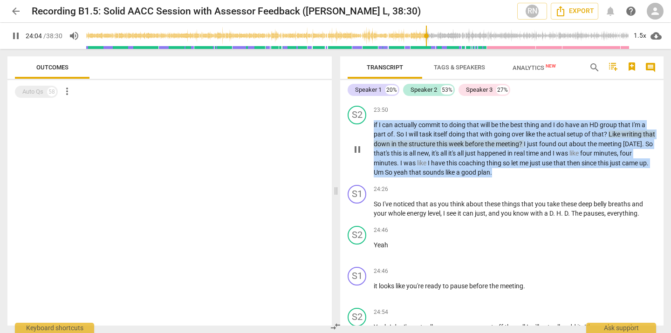
drag, startPoint x: 374, startPoint y: 142, endPoint x: 550, endPoint y: 190, distance: 182.6
click at [550, 178] on p "if I can actually commit to doing that will be the best thing and I do have an …" at bounding box center [515, 148] width 282 height 57
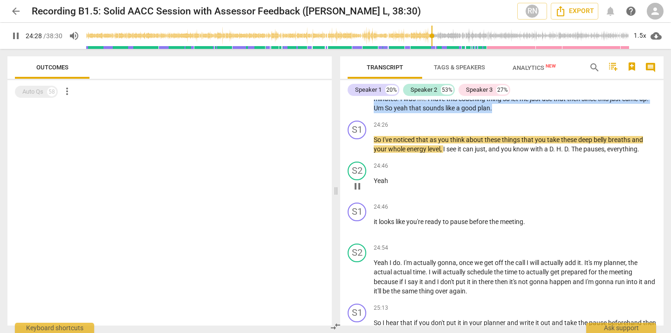
scroll to position [3624, 0]
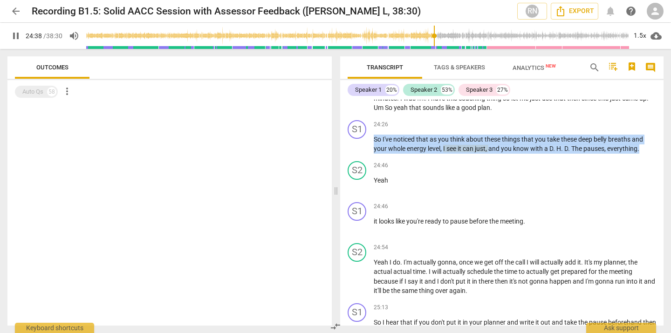
drag, startPoint x: 374, startPoint y: 156, endPoint x: 665, endPoint y: 168, distance: 292.0
click at [665, 168] on div "Transcript Tags & Speakers Analytics New search comment Speaker 1 20% Speaker 2…" at bounding box center [503, 191] width 335 height 284
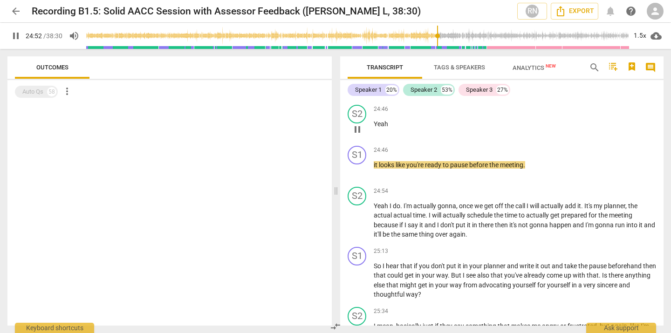
scroll to position [3696, 0]
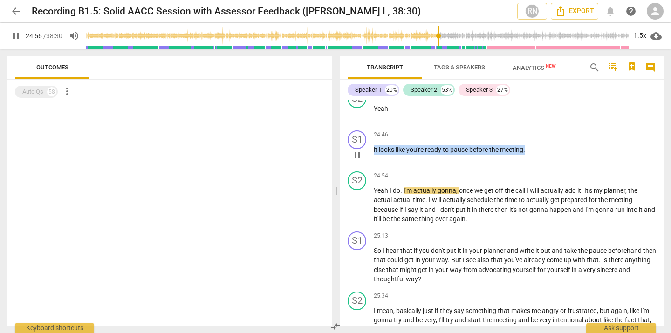
drag, startPoint x: 374, startPoint y: 169, endPoint x: 557, endPoint y: 168, distance: 182.7
click at [557, 155] on p "it looks like you're ready to pause before the meeting ." at bounding box center [515, 150] width 282 height 10
click at [16, 34] on span "pause" at bounding box center [15, 35] width 11 height 11
click at [17, 34] on span "play_arrow" at bounding box center [15, 35] width 11 height 11
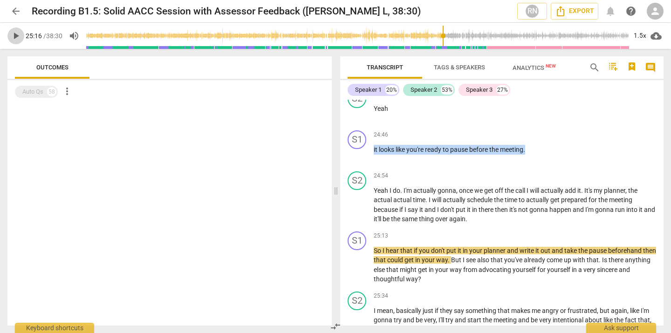
click at [16, 34] on span "play_arrow" at bounding box center [15, 35] width 11 height 11
click at [17, 36] on span "pause" at bounding box center [15, 35] width 11 height 11
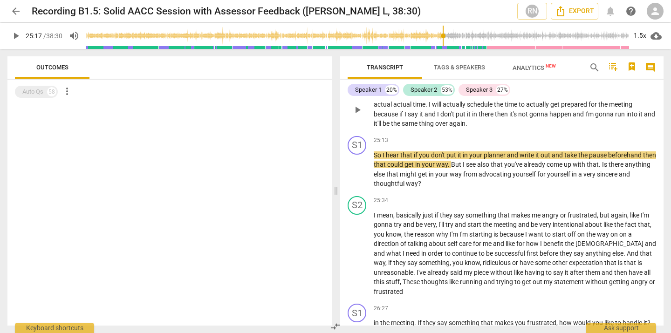
scroll to position [3805, 0]
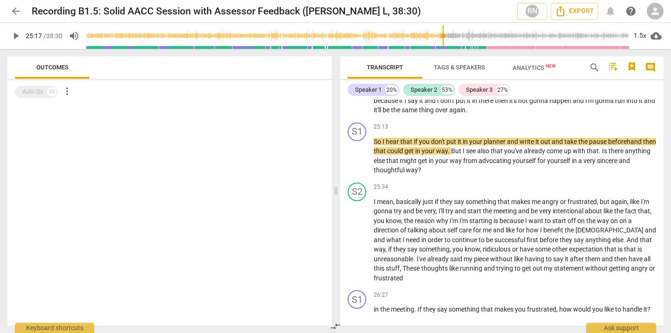
click at [14, 36] on span "play_arrow" at bounding box center [15, 35] width 11 height 11
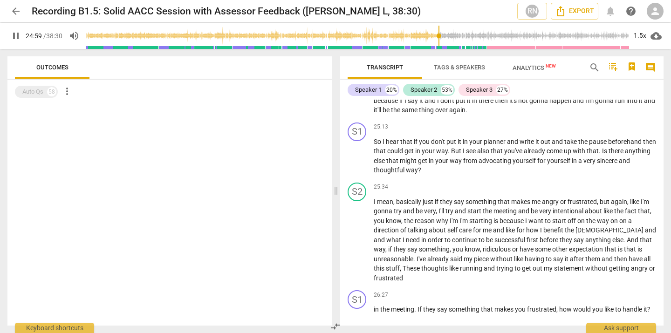
click at [439, 36] on input "range" at bounding box center [357, 36] width 543 height 30
click at [16, 36] on span "pause" at bounding box center [15, 35] width 11 height 11
click at [16, 36] on span "play_arrow" at bounding box center [15, 35] width 11 height 11
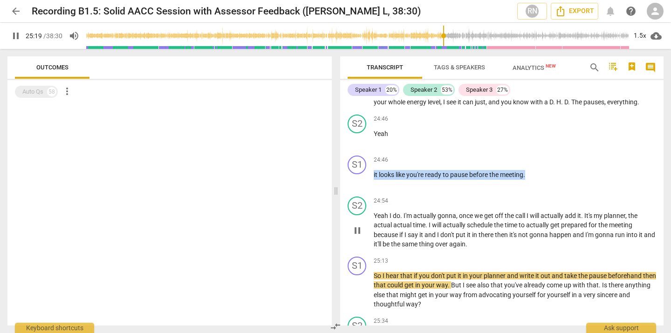
scroll to position [3667, 0]
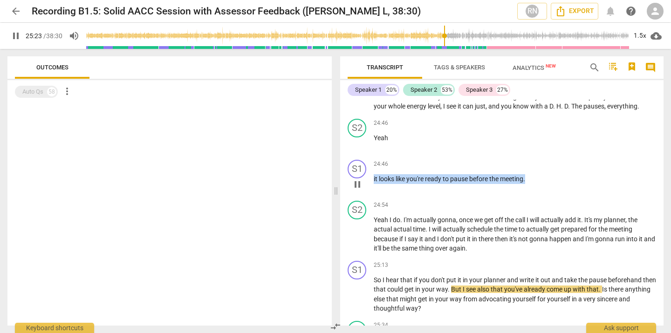
drag, startPoint x: 372, startPoint y: 196, endPoint x: 548, endPoint y: 198, distance: 175.7
click at [548, 197] on div "S1 play_arrow pause 24:46 keyboard_arrow_right it looks like you're ready to pa…" at bounding box center [501, 176] width 323 height 41
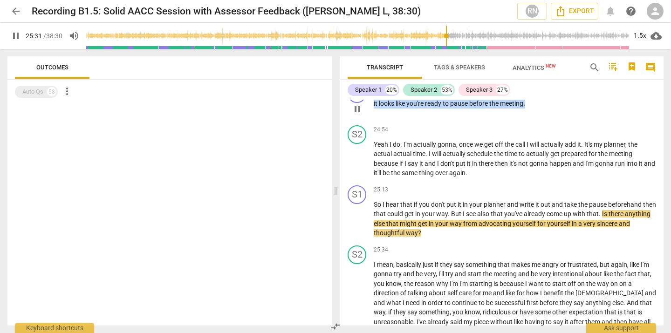
scroll to position [3743, 0]
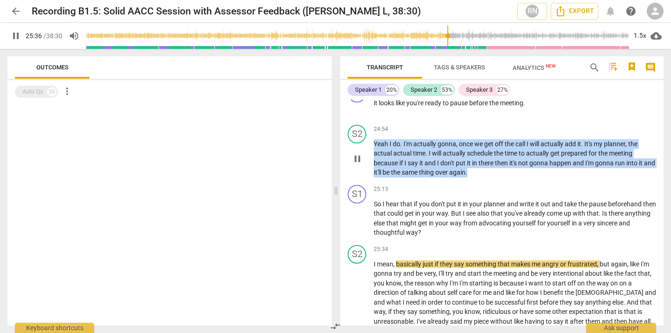
drag, startPoint x: 375, startPoint y: 164, endPoint x: 494, endPoint y: 199, distance: 123.9
click at [494, 181] on div "S2 play_arrow pause 24:54 keyboard_arrow_right Yeah I do . I'm actually gonna ,…" at bounding box center [501, 151] width 323 height 60
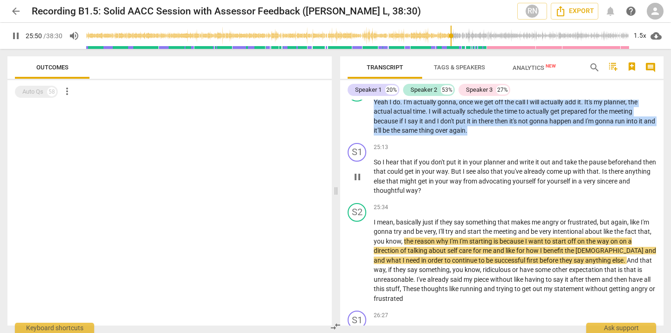
scroll to position [3795, 0]
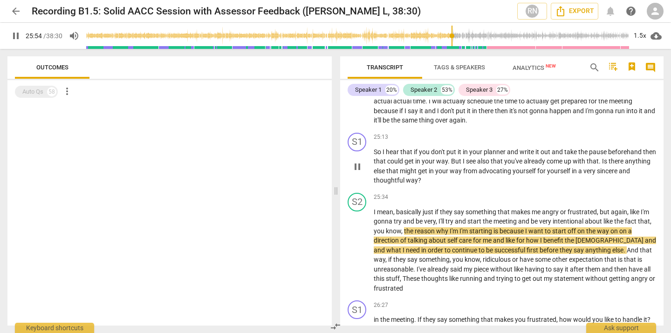
drag, startPoint x: 376, startPoint y: 169, endPoint x: 450, endPoint y: 205, distance: 82.1
click at [453, 189] on div "S1 play_arrow pause 25:13 keyboard_arrow_right So I hear that if you don't put …" at bounding box center [501, 159] width 323 height 60
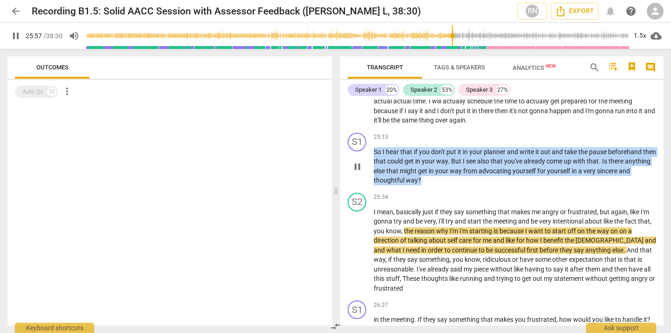
drag, startPoint x: 374, startPoint y: 169, endPoint x: 452, endPoint y: 202, distance: 84.6
click at [452, 185] on p "So I hear that if you don't put it in your planner and write it out and take th…" at bounding box center [515, 166] width 282 height 38
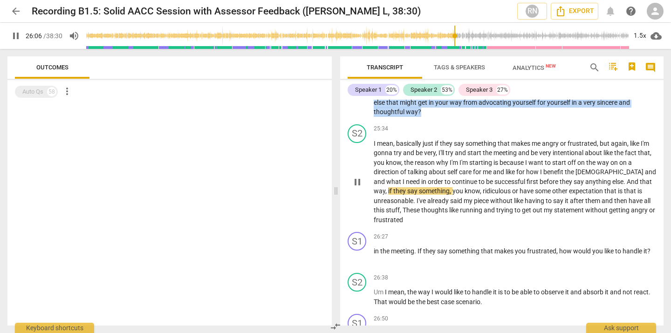
scroll to position [3868, 0]
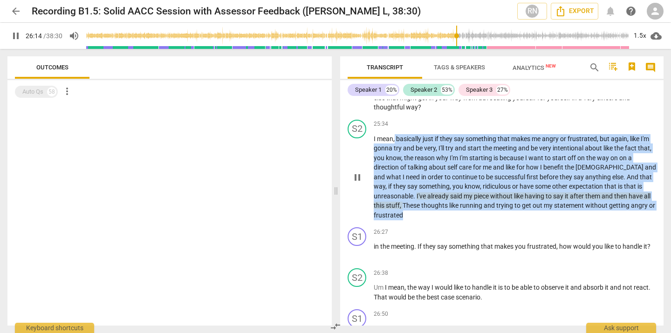
drag, startPoint x: 395, startPoint y: 158, endPoint x: 456, endPoint y: 236, distance: 98.6
click at [456, 220] on p "I mean , basically just if they say something that makes me angry or frustrated…" at bounding box center [515, 177] width 282 height 86
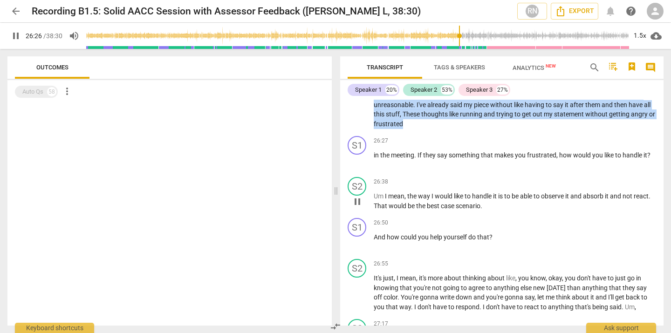
scroll to position [3961, 0]
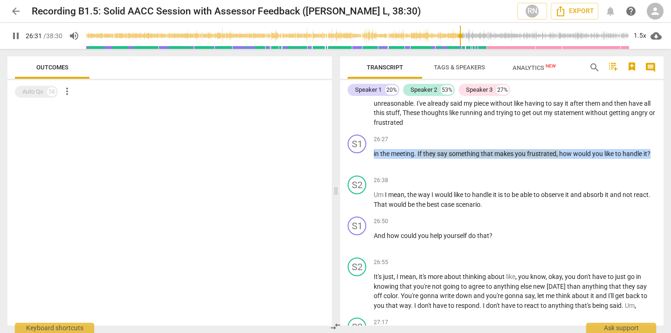
drag, startPoint x: 374, startPoint y: 171, endPoint x: 669, endPoint y: 173, distance: 295.5
click at [669, 173] on div "Transcript Tags & Speakers Analytics New search comment Speaker 1 20% Speaker 2…" at bounding box center [503, 191] width 335 height 284
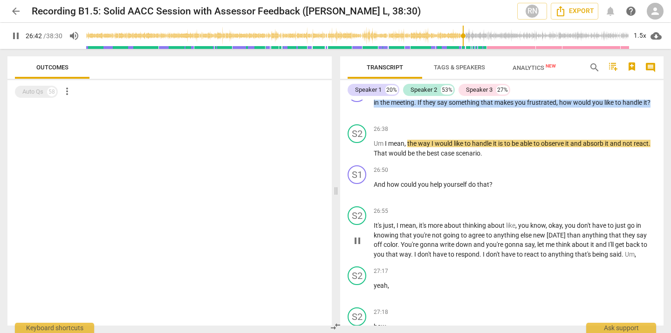
scroll to position [4013, 0]
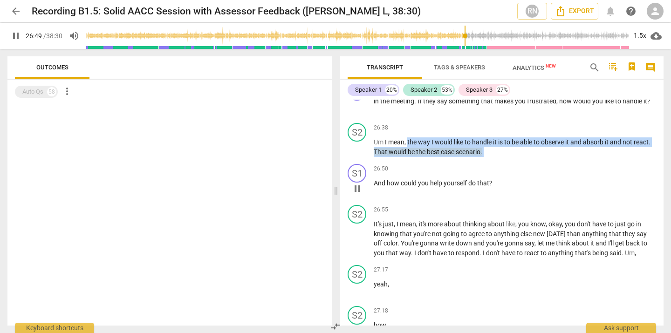
drag, startPoint x: 408, startPoint y: 158, endPoint x: 507, endPoint y: 181, distance: 101.9
click at [507, 181] on div "S1 play_arrow pause 00:00 keyboard_arrow_right Lot of compassion and that's tha…" at bounding box center [501, 213] width 323 height 226
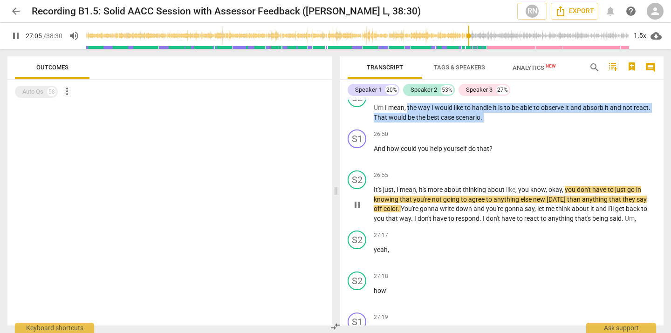
scroll to position [4056, 0]
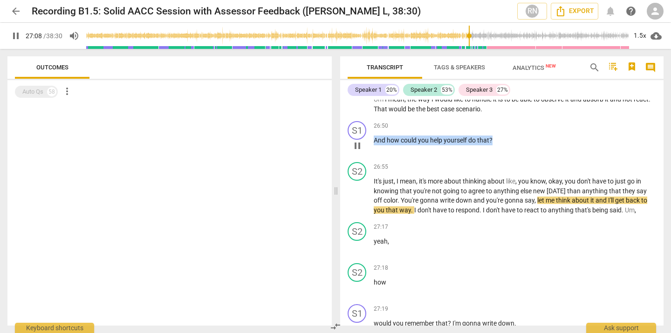
drag, startPoint x: 374, startPoint y: 160, endPoint x: 503, endPoint y: 160, distance: 129.1
click at [503, 145] on p "And how could you help yourself do that ?" at bounding box center [515, 141] width 282 height 10
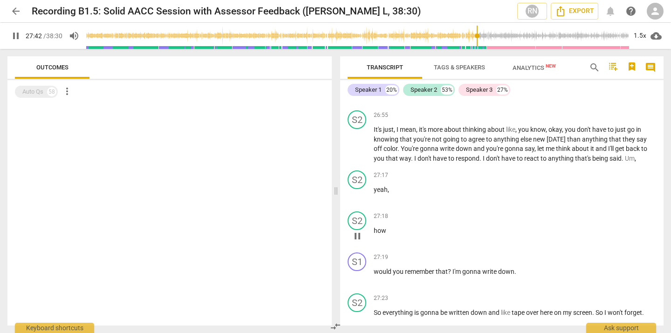
scroll to position [4099, 0]
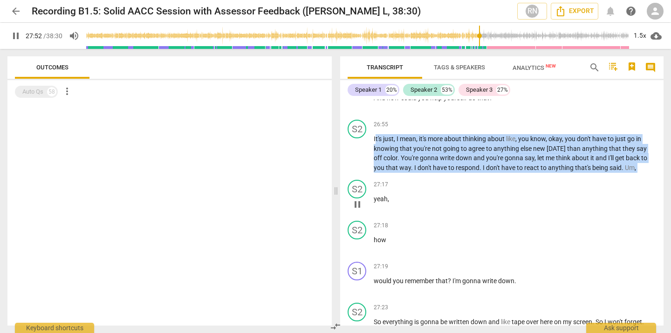
drag, startPoint x: 375, startPoint y: 157, endPoint x: 628, endPoint y: 195, distance: 255.5
click at [628, 195] on div "S1 play_arrow pause 00:00 keyboard_arrow_right Lot of compassion and that's tha…" at bounding box center [501, 213] width 323 height 226
click at [486, 171] on span "don't" at bounding box center [493, 167] width 15 height 7
drag, startPoint x: 373, startPoint y: 158, endPoint x: 658, endPoint y: 189, distance: 286.0
click at [658, 176] on div "S2 play_arrow pause 26:55 keyboard_arrow_right It's just , I mean , it's more a…" at bounding box center [501, 146] width 323 height 60
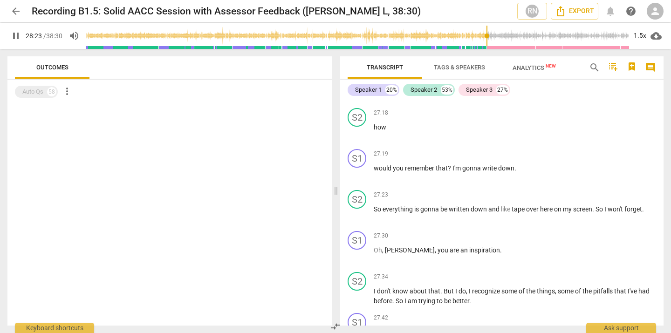
scroll to position [4216, 0]
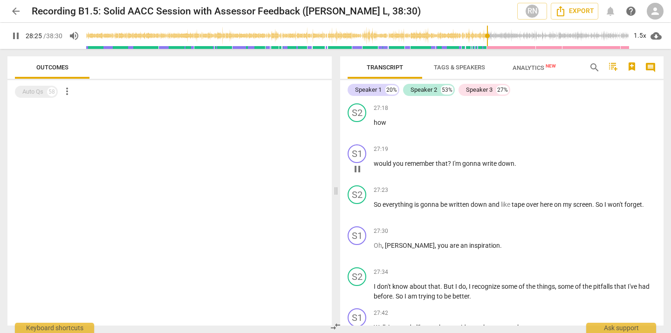
click at [374, 167] on span "would" at bounding box center [383, 163] width 19 height 7
drag, startPoint x: 374, startPoint y: 182, endPoint x: 578, endPoint y: 186, distance: 203.7
click at [578, 169] on p "would you remember that ? I'm gonna write down ." at bounding box center [515, 164] width 282 height 10
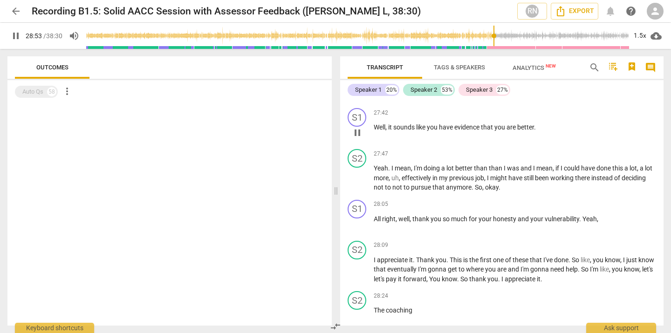
scroll to position [4417, 0]
drag, startPoint x: 375, startPoint y: 104, endPoint x: 508, endPoint y: 119, distance: 133.2
click at [508, 104] on div "S2 play_arrow pause 27:34 keyboard_arrow_right I don't know about that . But I …" at bounding box center [501, 83] width 323 height 41
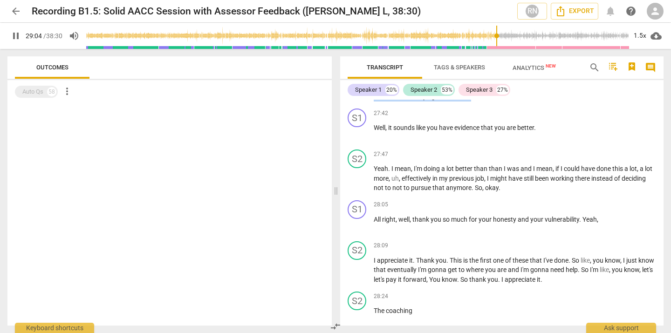
drag, startPoint x: 374, startPoint y: 104, endPoint x: 520, endPoint y: 116, distance: 145.9
click at [520, 101] on p "I don't know about that . But I do , I recognize some of the things , some of t…" at bounding box center [515, 91] width 282 height 19
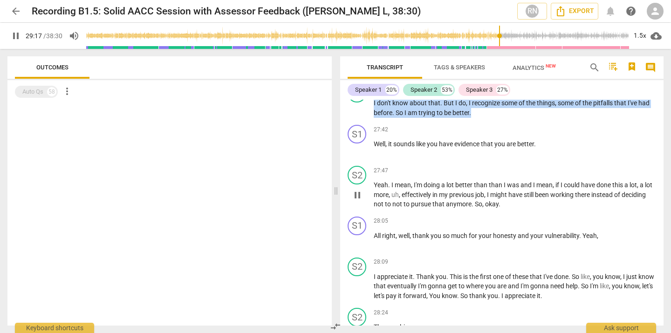
scroll to position [4402, 0]
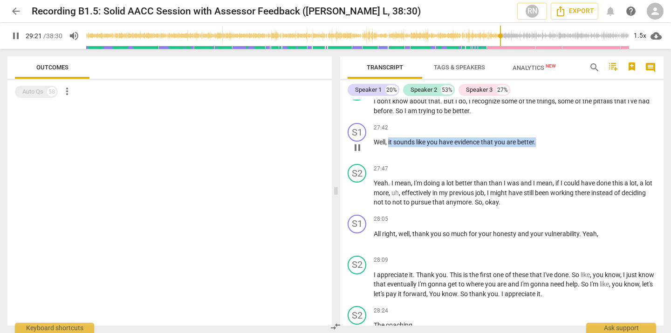
drag, startPoint x: 389, startPoint y: 162, endPoint x: 561, endPoint y: 163, distance: 172.0
click at [561, 147] on p "Well , it sounds like you have evidence that you are better ." at bounding box center [515, 142] width 282 height 10
click at [459, 157] on div "27:42 keyboard_arrow_right Well , it sounds like you have evidence that you are…" at bounding box center [515, 140] width 282 height 34
drag, startPoint x: 375, startPoint y: 160, endPoint x: 599, endPoint y: 160, distance: 224.6
click at [599, 147] on p "Well , it sounds like you have evidence that you are better ." at bounding box center [515, 142] width 282 height 10
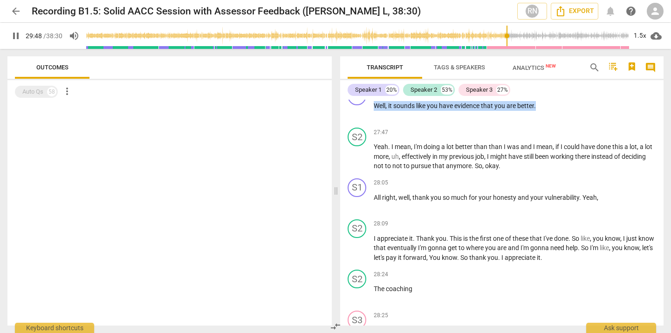
scroll to position [4465, 0]
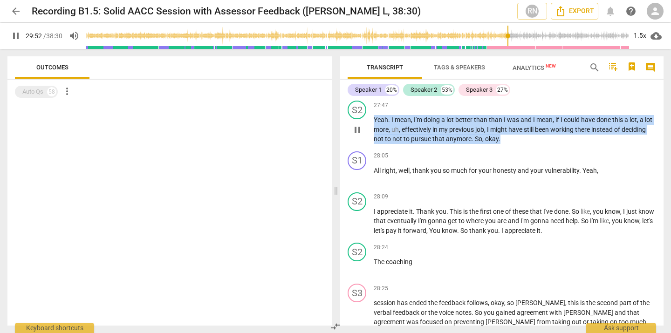
drag, startPoint x: 375, startPoint y: 138, endPoint x: 531, endPoint y: 160, distance: 158.0
click at [531, 144] on p "Yeah . I mean , I'm doing a lot better than than I was and I mean , if I could …" at bounding box center [515, 129] width 282 height 29
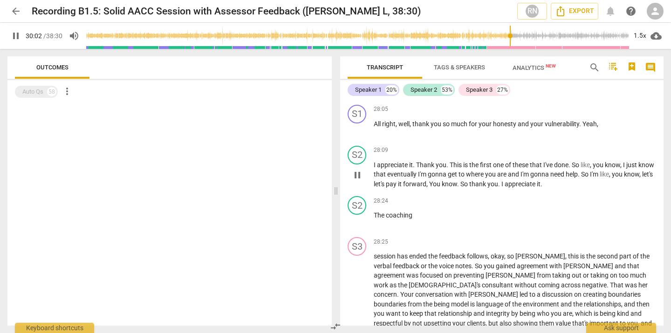
scroll to position [4513, 0]
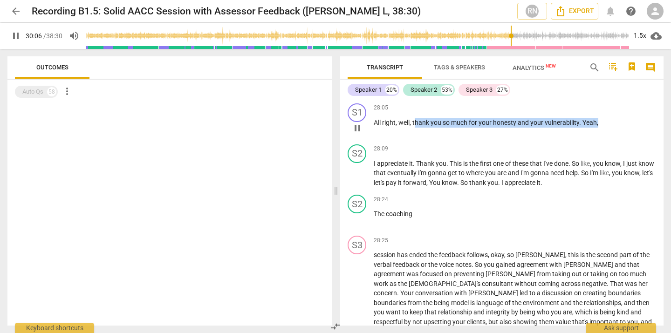
drag, startPoint x: 414, startPoint y: 142, endPoint x: 598, endPoint y: 149, distance: 184.2
click at [598, 137] on div "28:05 keyboard_arrow_right All right , well , thank you so much for your honest…" at bounding box center [515, 120] width 282 height 34
click at [503, 137] on div "28:05 keyboard_arrow_right All right , well , thank you so much for your honest…" at bounding box center [515, 120] width 282 height 34
drag, startPoint x: 375, startPoint y: 141, endPoint x: 583, endPoint y: 140, distance: 208.3
click at [583, 128] on p "All right , well , thank you so much for your honesty and your vulnerability . …" at bounding box center [515, 123] width 282 height 10
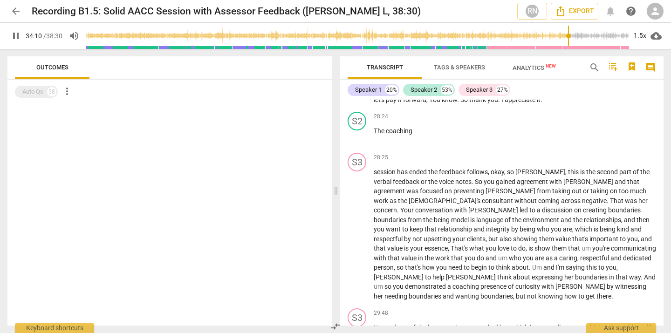
scroll to position [4601, 0]
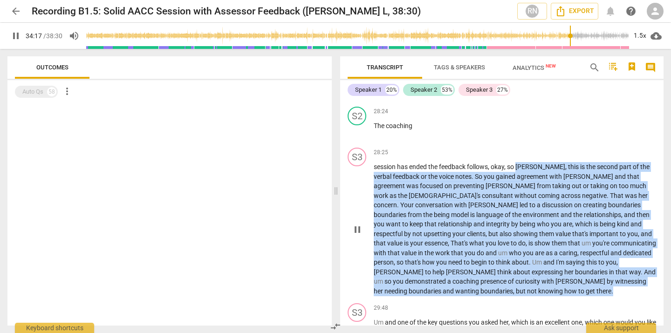
drag, startPoint x: 518, startPoint y: 186, endPoint x: 503, endPoint y: 309, distance: 123.5
click at [503, 296] on p "session has ended the feedback follows , okay , so [PERSON_NAME] , this is the …" at bounding box center [515, 229] width 282 height 134
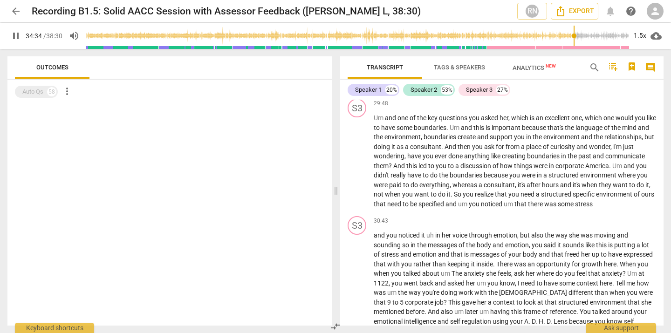
scroll to position [4804, 0]
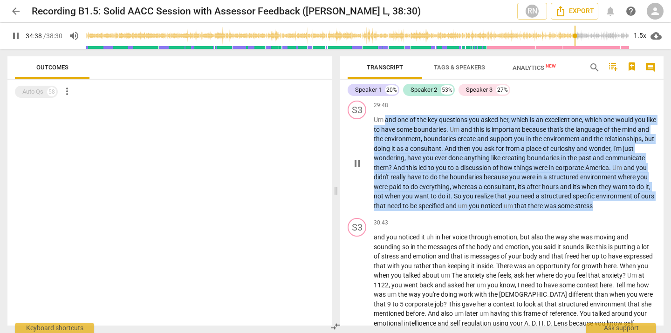
drag, startPoint x: 385, startPoint y: 140, endPoint x: 449, endPoint y: 235, distance: 114.5
click at [449, 211] on p "Um and one of the key questions you asked her , which is an excellent one , whi…" at bounding box center [515, 163] width 282 height 96
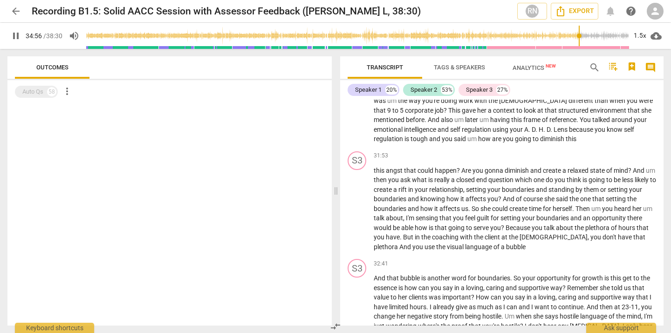
scroll to position [4959, 0]
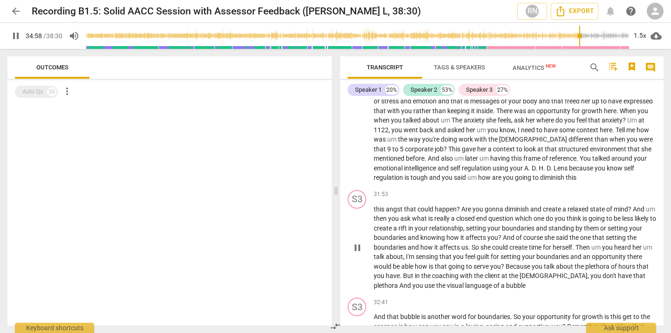
click at [486, 199] on div "31:53 keyboard_arrow_right" at bounding box center [515, 194] width 282 height 9
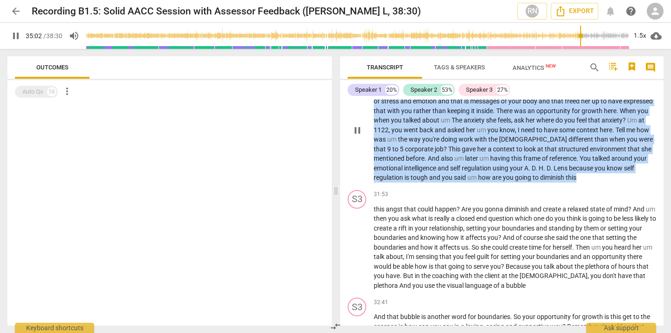
drag, startPoint x: 374, startPoint y: 111, endPoint x: 625, endPoint y: 207, distance: 268.3
click at [625, 183] on p "and you noticed it uh in her voice through emotion , but also the way she was m…" at bounding box center [515, 129] width 282 height 105
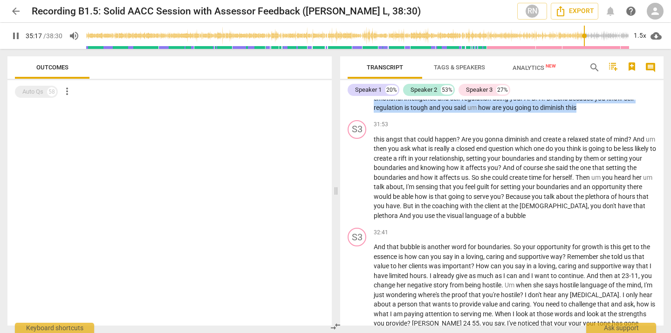
scroll to position [5062, 0]
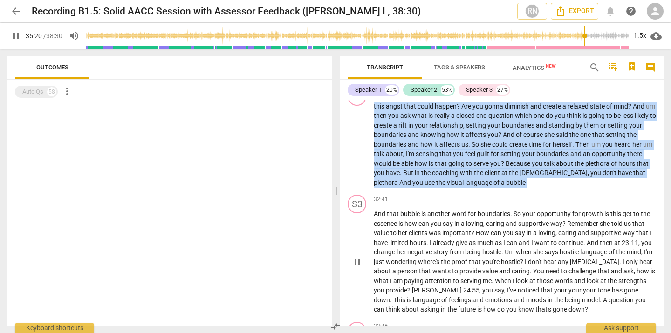
drag, startPoint x: 374, startPoint y: 134, endPoint x: 538, endPoint y: 223, distance: 187.3
click at [538, 223] on div "S1 play_arrow pause 00:00 keyboard_arrow_right Lot of compassion and that's tha…" at bounding box center [501, 213] width 323 height 226
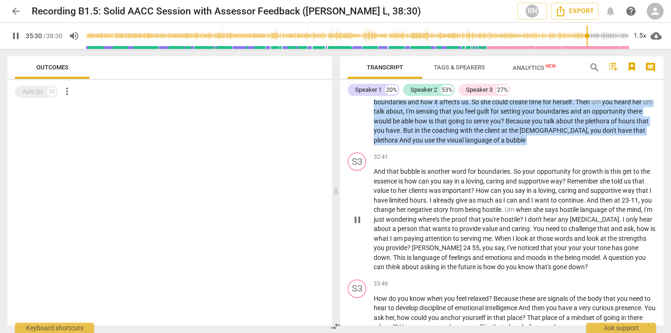
scroll to position [5131, 0]
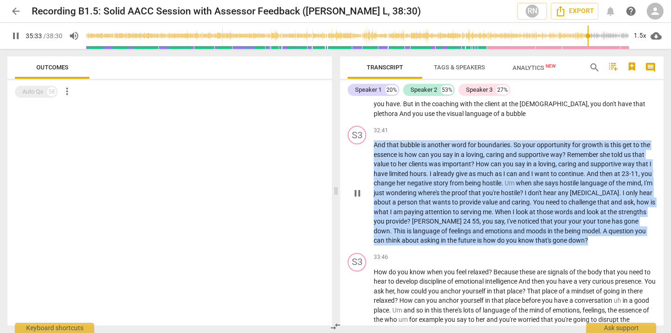
drag, startPoint x: 374, startPoint y: 172, endPoint x: 635, endPoint y: 267, distance: 277.6
click at [635, 246] on p "And that bubble is another word for boundaries . So your opportunity for growth…" at bounding box center [515, 192] width 282 height 105
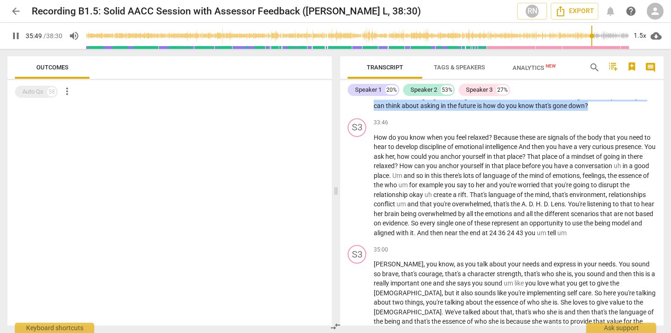
scroll to position [5276, 0]
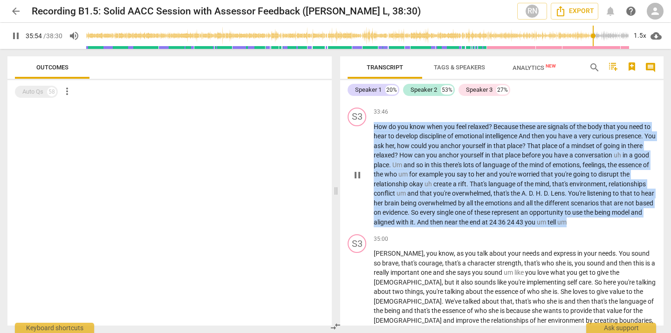
drag, startPoint x: 375, startPoint y: 155, endPoint x: 623, endPoint y: 251, distance: 265.9
click at [623, 227] on p "How do you know when you feel relaxed ? Because these are signals of the body t…" at bounding box center [515, 174] width 282 height 105
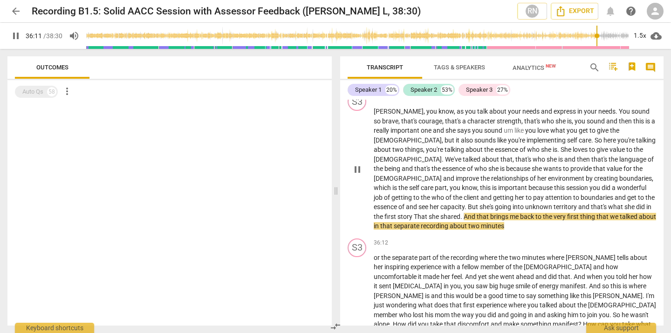
scroll to position [5425, 0]
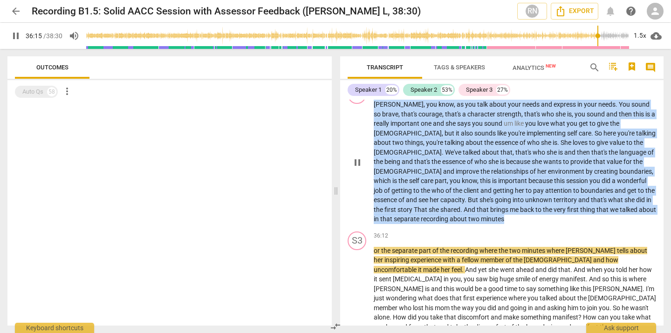
drag, startPoint x: 376, startPoint y: 134, endPoint x: 428, endPoint y: 247, distance: 124.3
click at [428, 224] on p "[PERSON_NAME] , you know , as you talk about your needs and express in your nee…" at bounding box center [515, 162] width 282 height 124
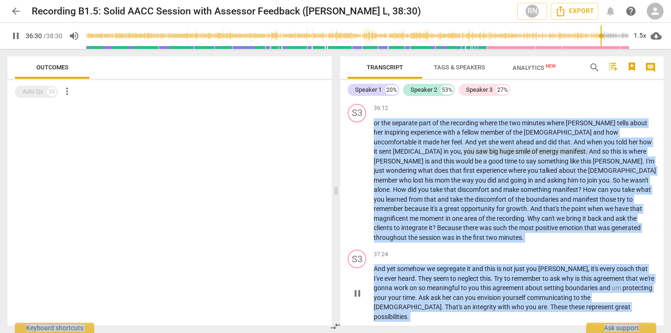
scroll to position [5554, 0]
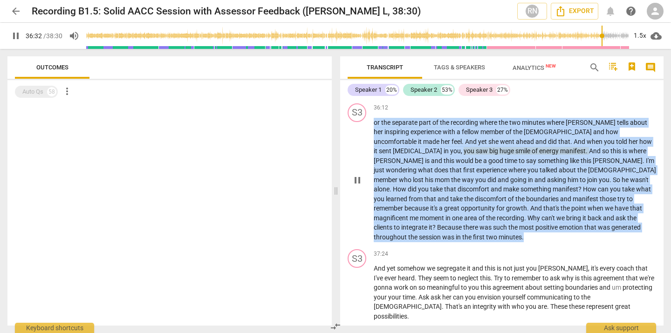
drag, startPoint x: 375, startPoint y: 186, endPoint x: 638, endPoint y: 259, distance: 273.0
click at [638, 242] on p "or the separate part of the recording where the two minutes where [PERSON_NAME]…" at bounding box center [515, 180] width 282 height 124
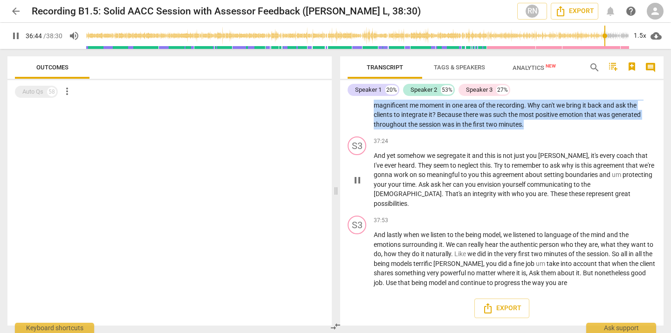
scroll to position [5676, 0]
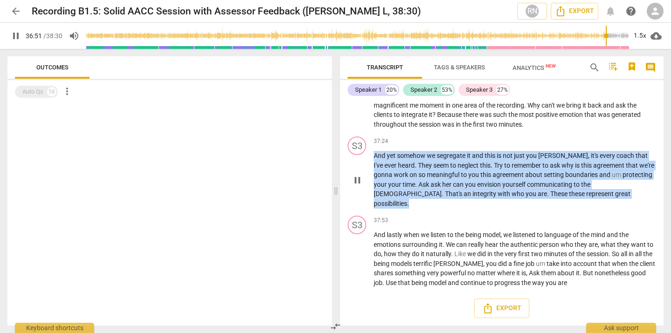
drag, startPoint x: 375, startPoint y: 162, endPoint x: 586, endPoint y: 203, distance: 215.0
click at [586, 203] on p "And yet somehow we segregate it and this is not just you [PERSON_NAME] , it's e…" at bounding box center [515, 179] width 282 height 57
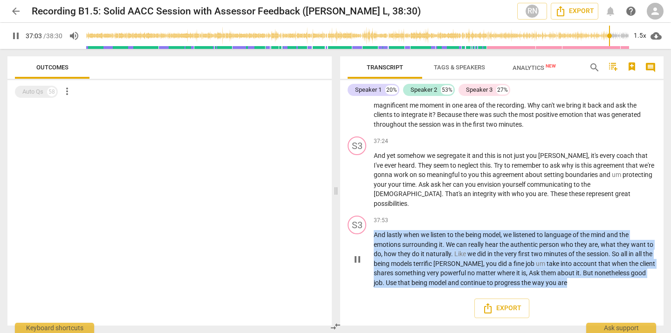
drag, startPoint x: 374, startPoint y: 234, endPoint x: 626, endPoint y: 279, distance: 256.0
click at [626, 279] on p "And lastly when we listen to the being model , we listened to language of the m…" at bounding box center [515, 258] width 282 height 57
type input "2310"
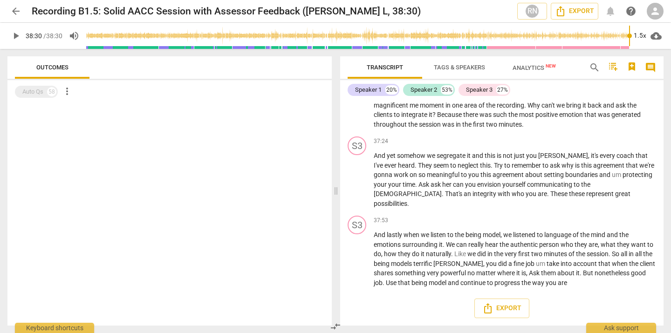
click at [231, 222] on div at bounding box center [169, 214] width 324 height 222
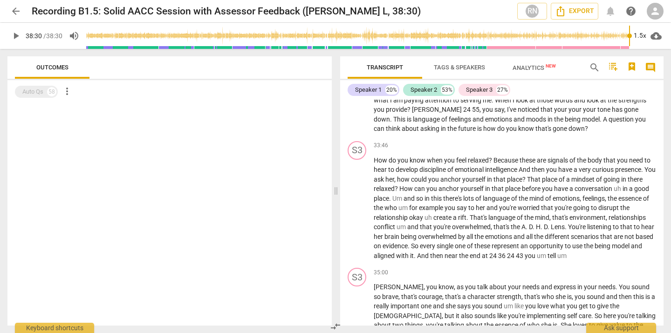
scroll to position [5234, 0]
